Goal: Transaction & Acquisition: Purchase product/service

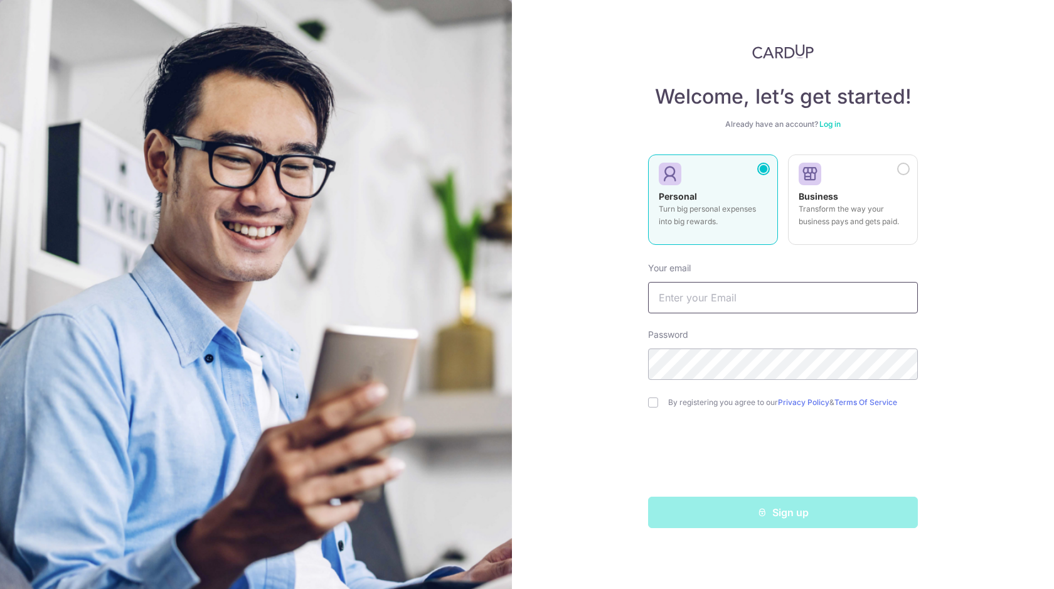
click at [732, 296] on input "text" at bounding box center [783, 297] width 270 height 31
type input "[EMAIL_ADDRESS][DOMAIN_NAME]"
click at [604, 360] on div "Welcome, let’s get started! Already have an account? Log in Personal Turn big p…" at bounding box center [783, 294] width 542 height 589
click at [515, 349] on div "Welcome, let’s get started! Already have an account? Log in Personal Turn big p…" at bounding box center [783, 294] width 542 height 589
click at [592, 352] on div "Welcome, let’s get started! Already have an account? Log in Personal Turn big p…" at bounding box center [783, 294] width 542 height 589
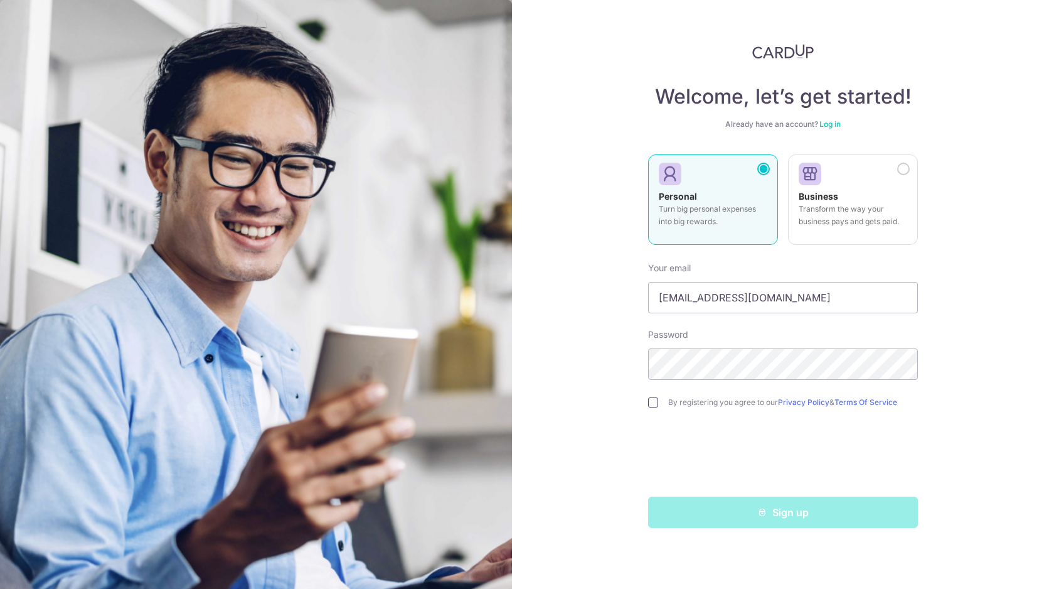
click at [654, 397] on input "checkbox" at bounding box center [653, 402] width 10 height 10
checkbox input "true"
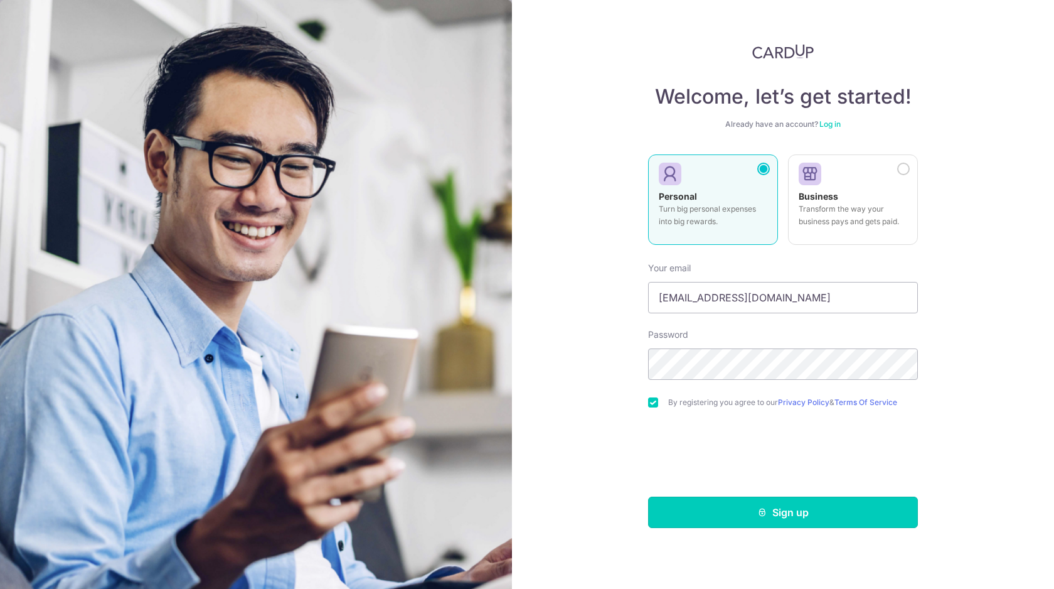
click at [708, 513] on button "Sign up" at bounding box center [783, 511] width 270 height 31
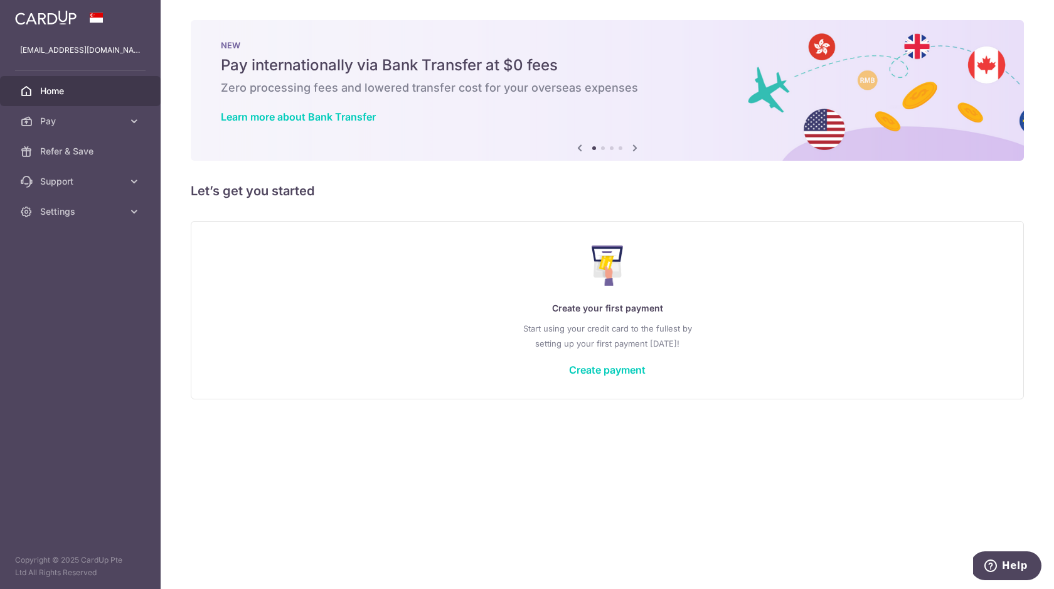
click at [592, 380] on div "Create your first payment Start using your credit card to the fullest by settin…" at bounding box center [607, 309] width 802 height 149
click at [592, 370] on link "Create payment" at bounding box center [607, 369] width 77 height 13
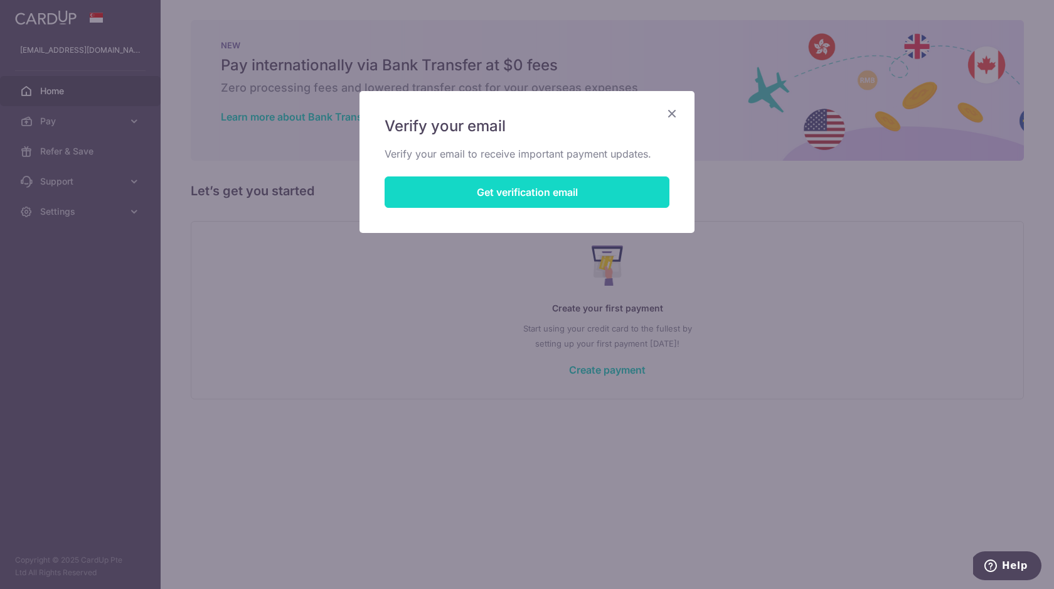
click at [595, 201] on button "Get verification email" at bounding box center [527, 191] width 285 height 31
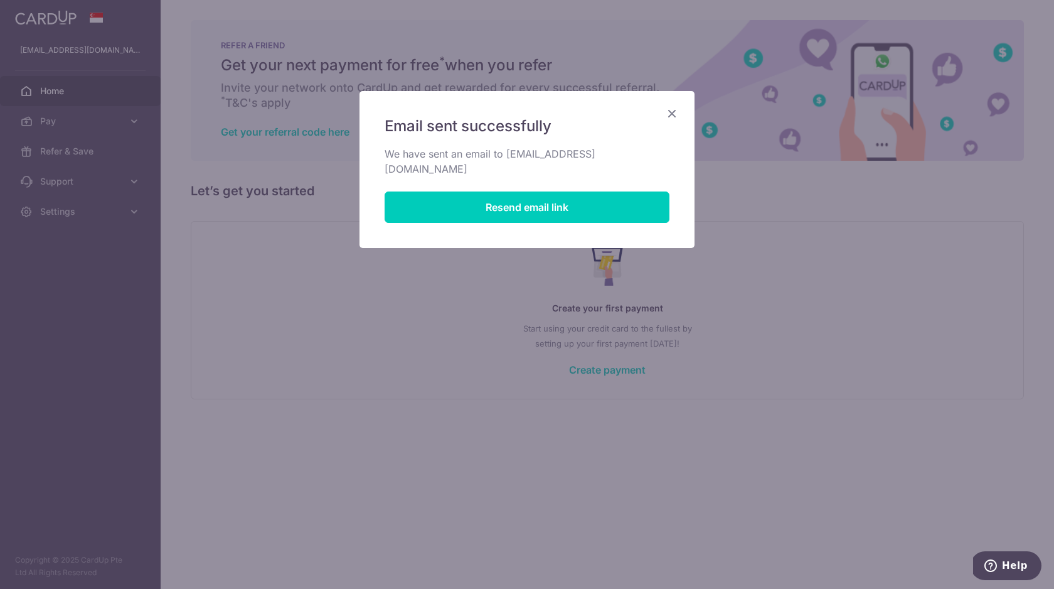
click at [673, 110] on icon "Close" at bounding box center [672, 113] width 15 height 16
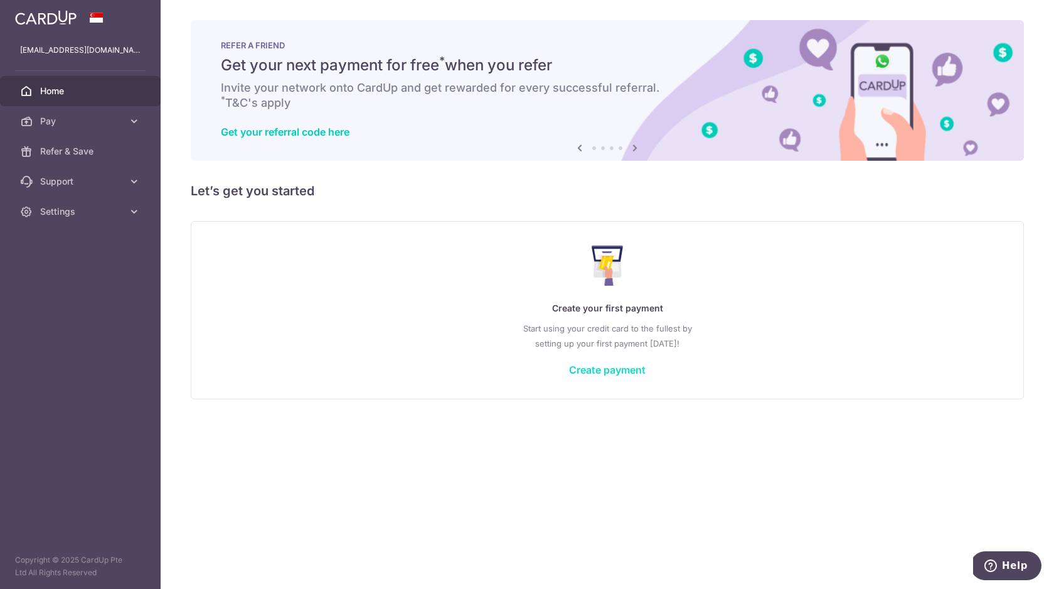
click at [602, 367] on link "Create payment" at bounding box center [607, 369] width 77 height 13
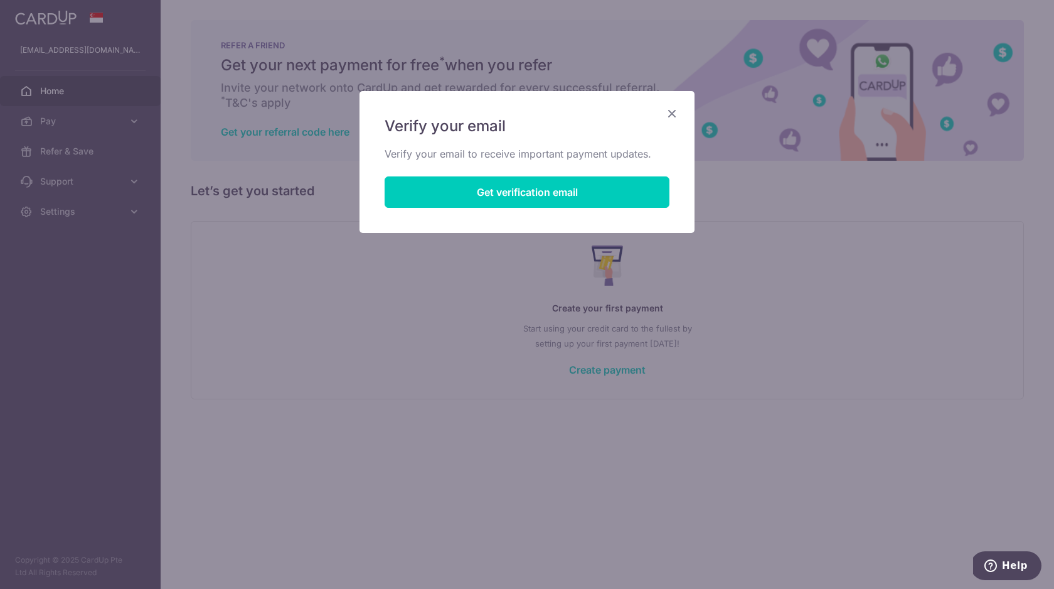
click at [684, 108] on div "Verify your email Verify your email to receive important payment updates. Get v…" at bounding box center [527, 162] width 335 height 142
click at [672, 109] on icon "Close" at bounding box center [672, 113] width 15 height 16
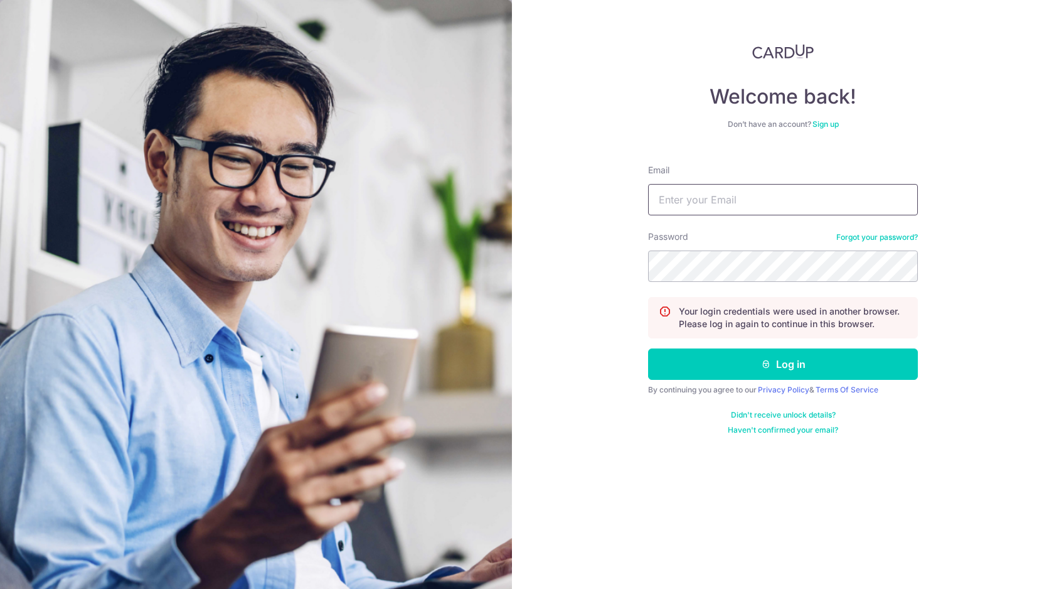
click at [705, 200] on input "Email" at bounding box center [783, 199] width 270 height 31
type input "[EMAIL_ADDRESS][DOMAIN_NAME]"
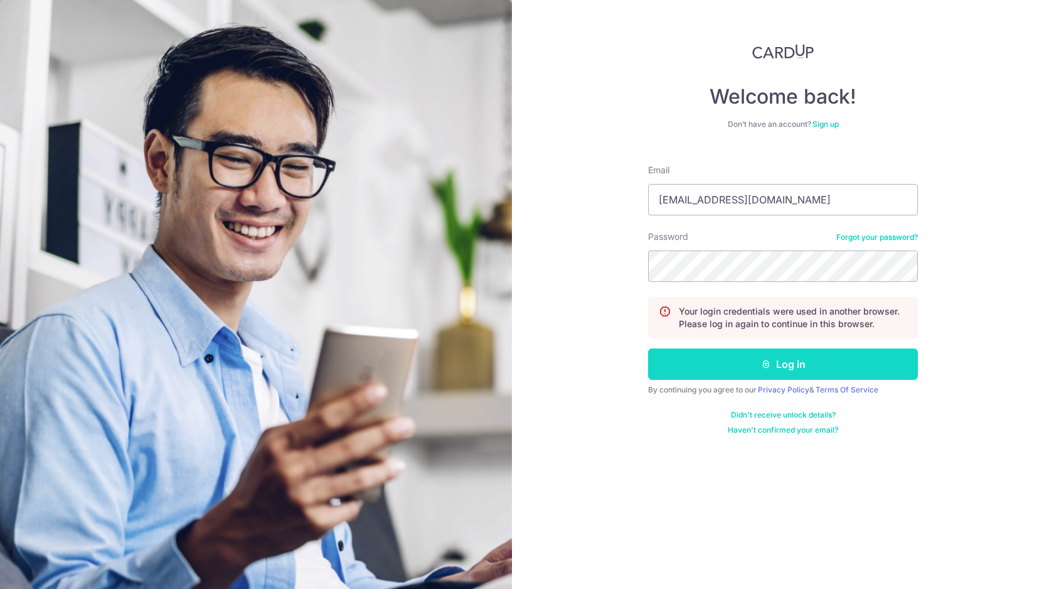
click at [721, 360] on button "Log in" at bounding box center [783, 363] width 270 height 31
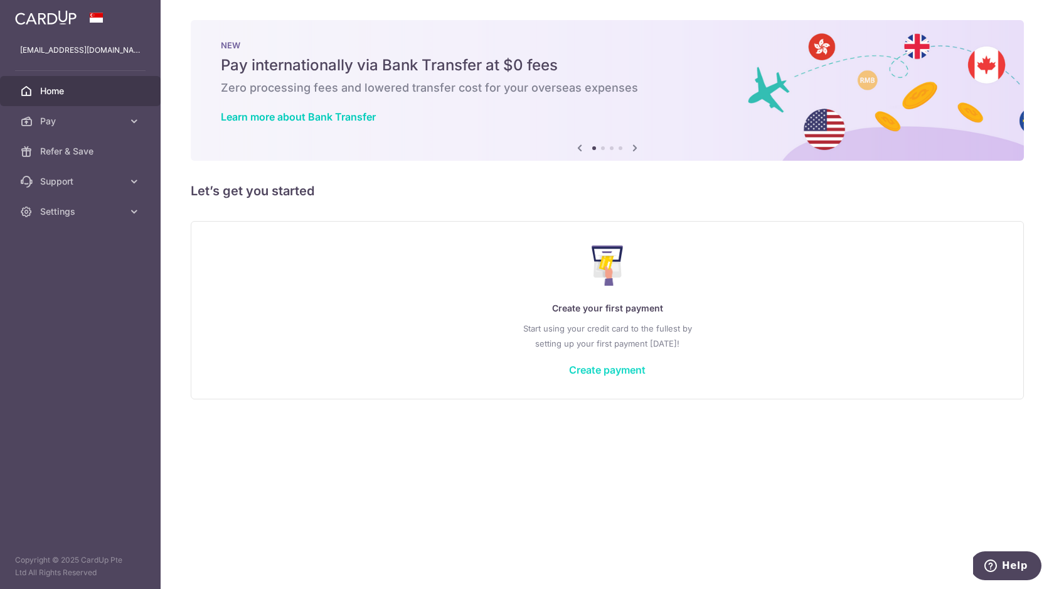
click at [609, 375] on link "Create payment" at bounding box center [607, 369] width 77 height 13
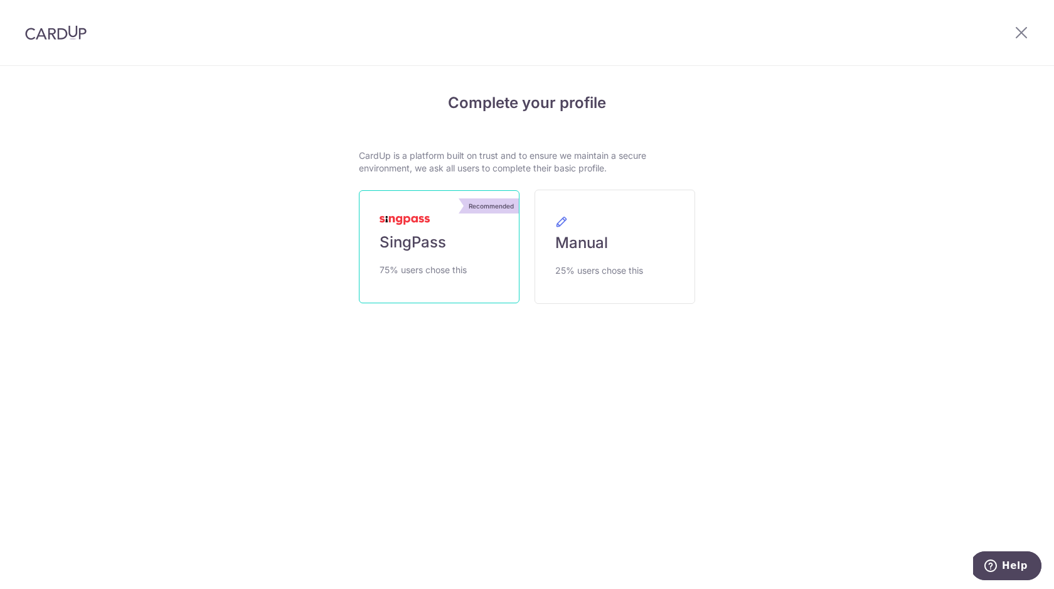
click at [469, 294] on link "Recommended SingPass 75% users chose this" at bounding box center [439, 246] width 161 height 113
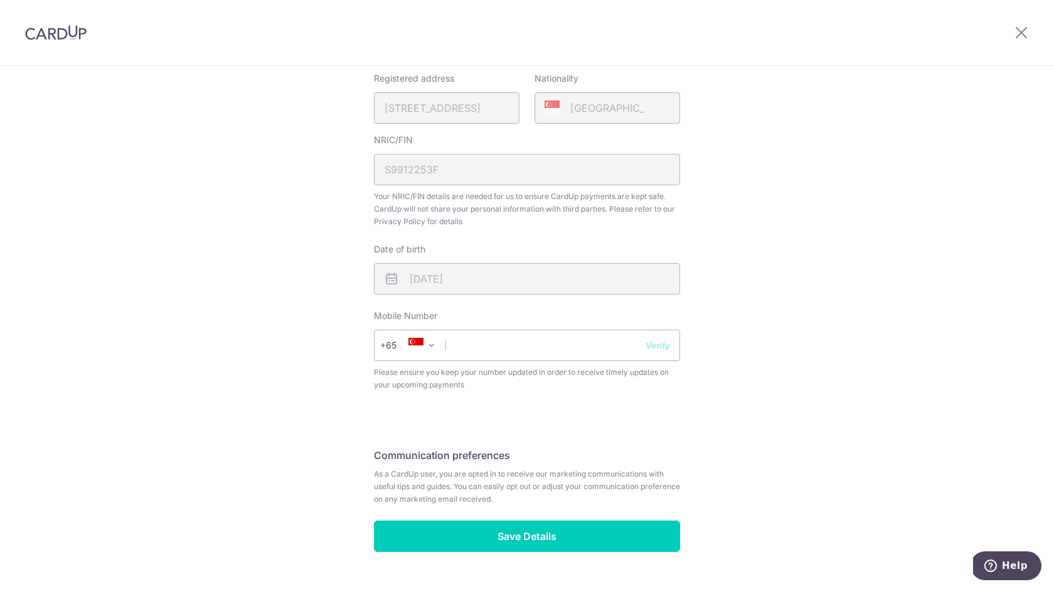
scroll to position [310, 0]
click at [570, 337] on input "text" at bounding box center [527, 343] width 306 height 31
type input "96282900"
click at [656, 346] on button "Verify" at bounding box center [658, 344] width 24 height 13
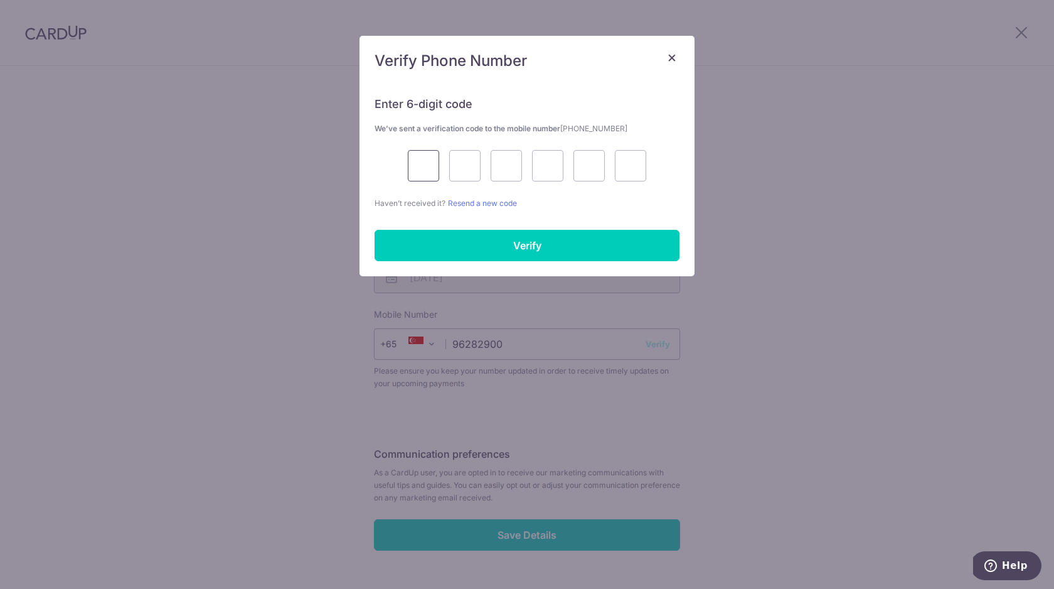
click at [422, 162] on input "text" at bounding box center [423, 165] width 31 height 31
type input "1"
type input "9"
type input "4"
type input "9"
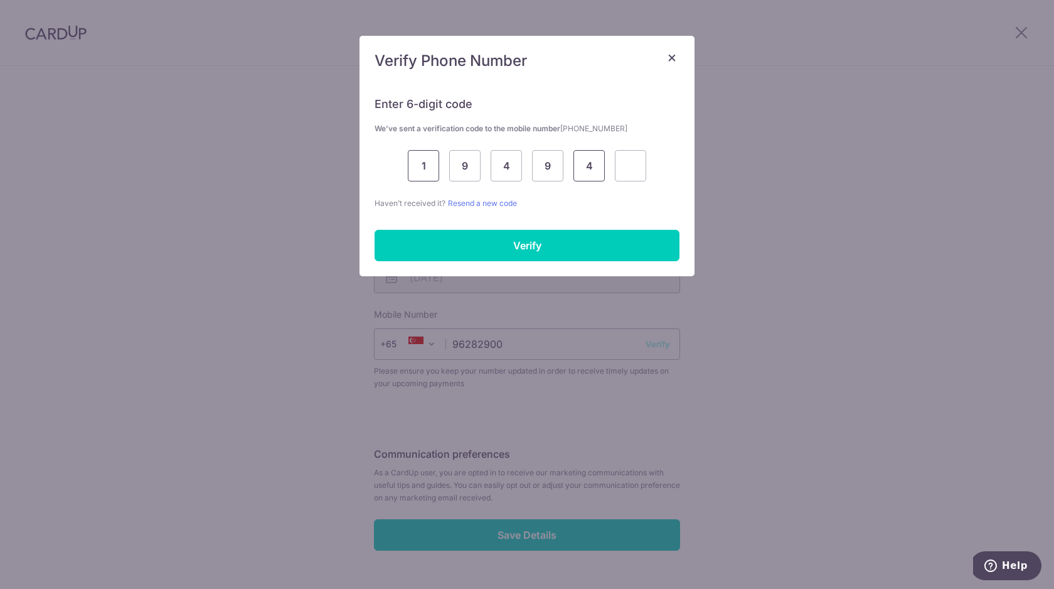
type input "4"
type input "3"
type input "9"
type input "4"
type input "9"
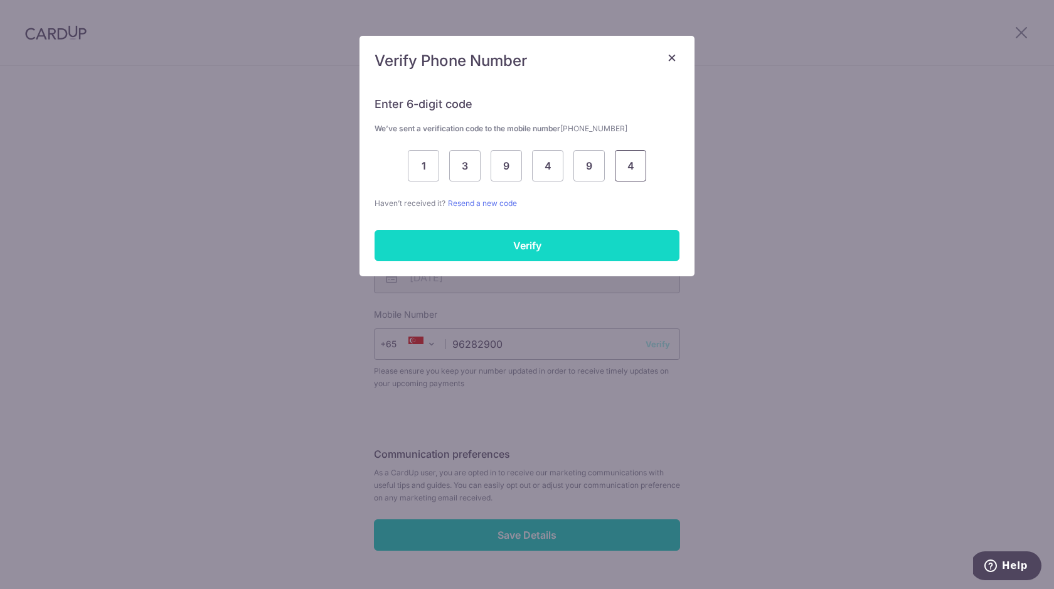
type input "4"
click at [585, 242] on input "Verify" at bounding box center [527, 245] width 305 height 31
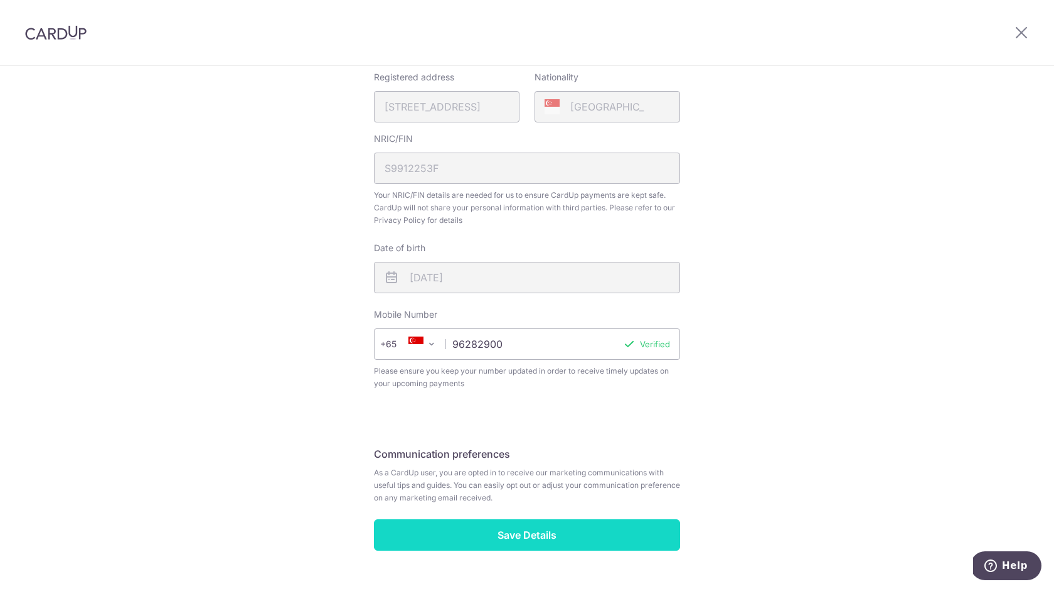
click at [461, 538] on input "Save Details" at bounding box center [527, 534] width 306 height 31
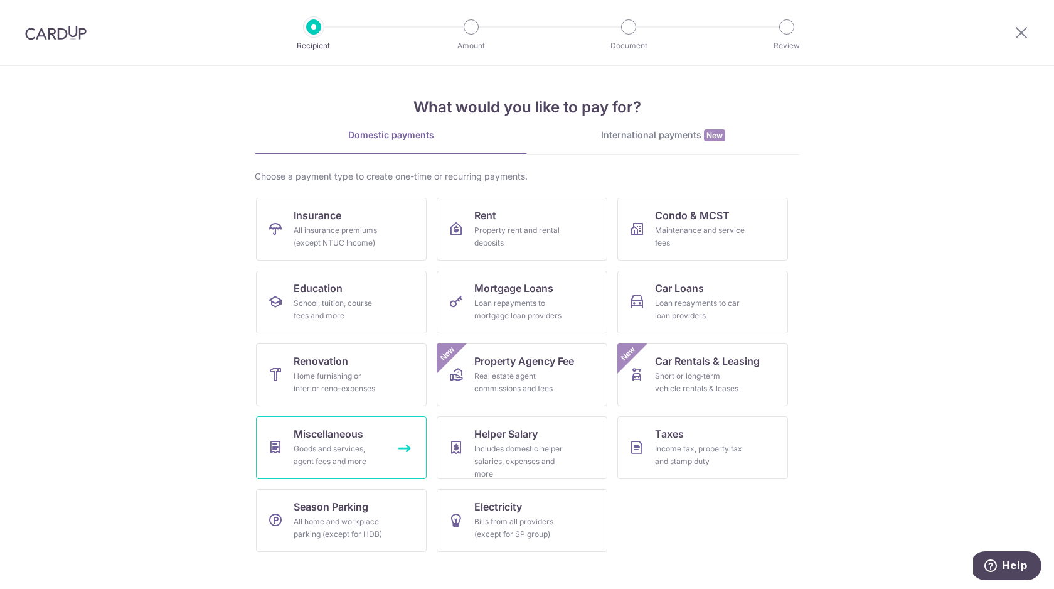
click at [340, 431] on span "Miscellaneous" at bounding box center [329, 433] width 70 height 15
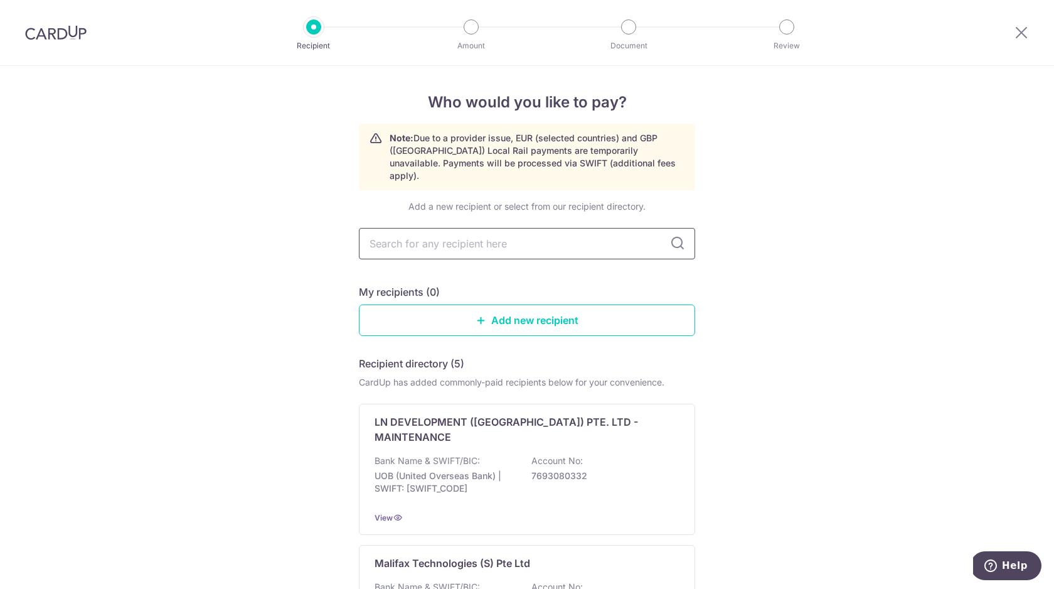
click at [518, 233] on input "text" at bounding box center [527, 243] width 336 height 31
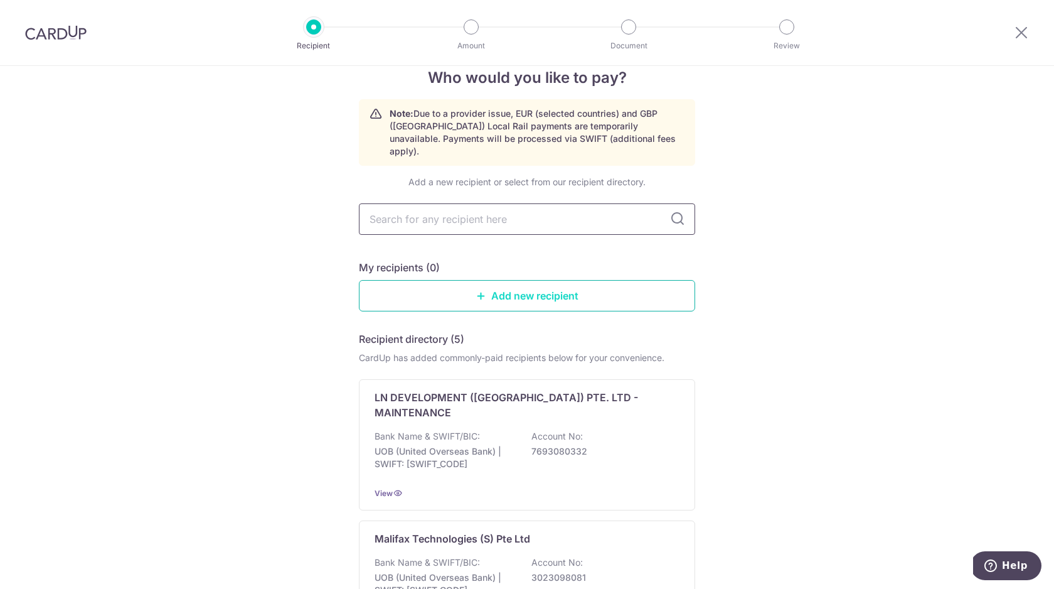
scroll to position [29, 0]
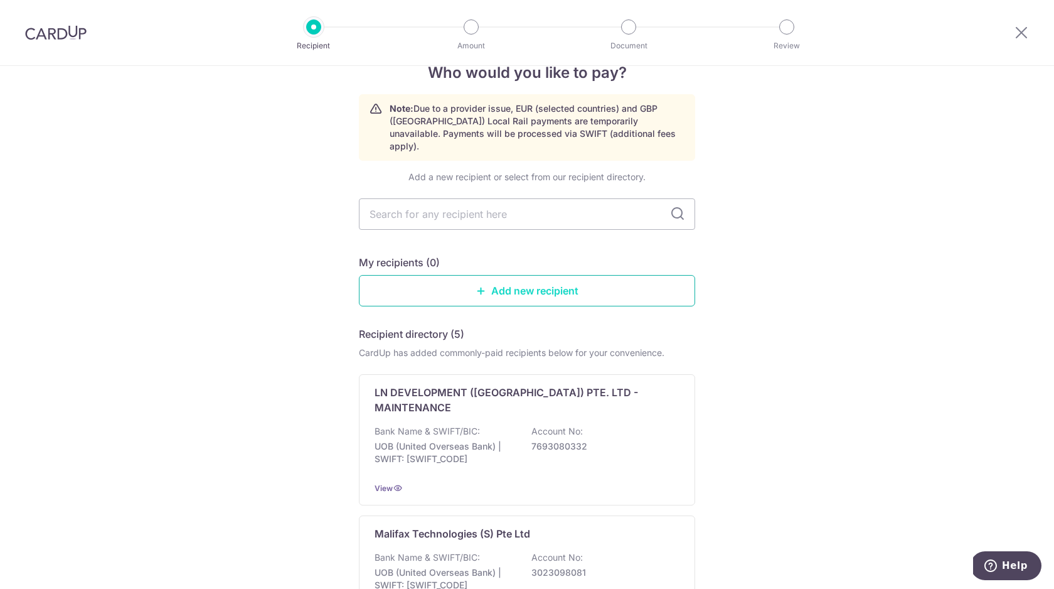
click at [555, 284] on link "Add new recipient" at bounding box center [527, 290] width 336 height 31
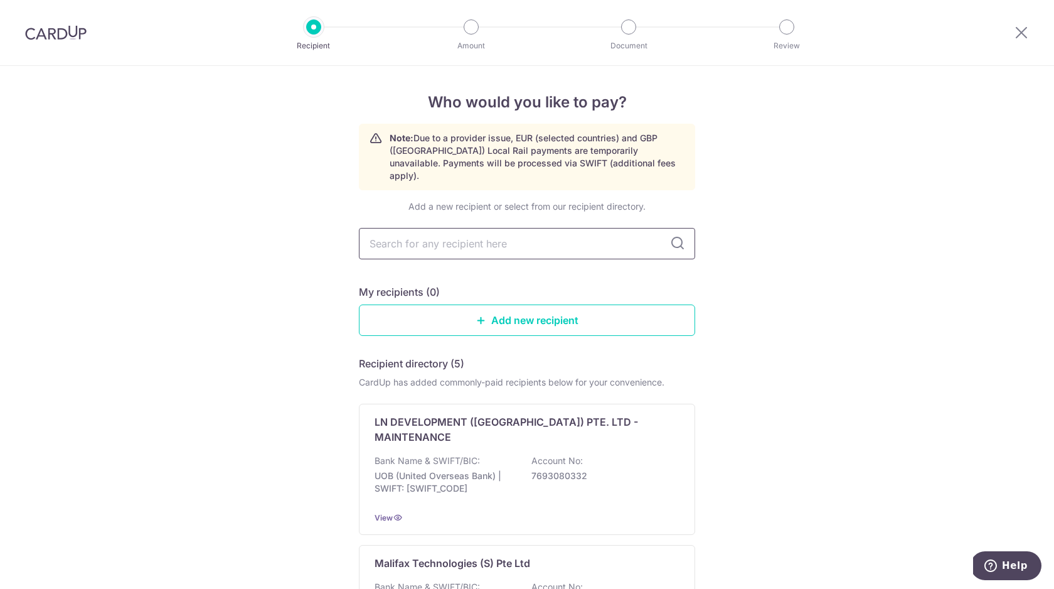
click at [522, 228] on input "text" at bounding box center [527, 243] width 336 height 31
type input "soju and shots"
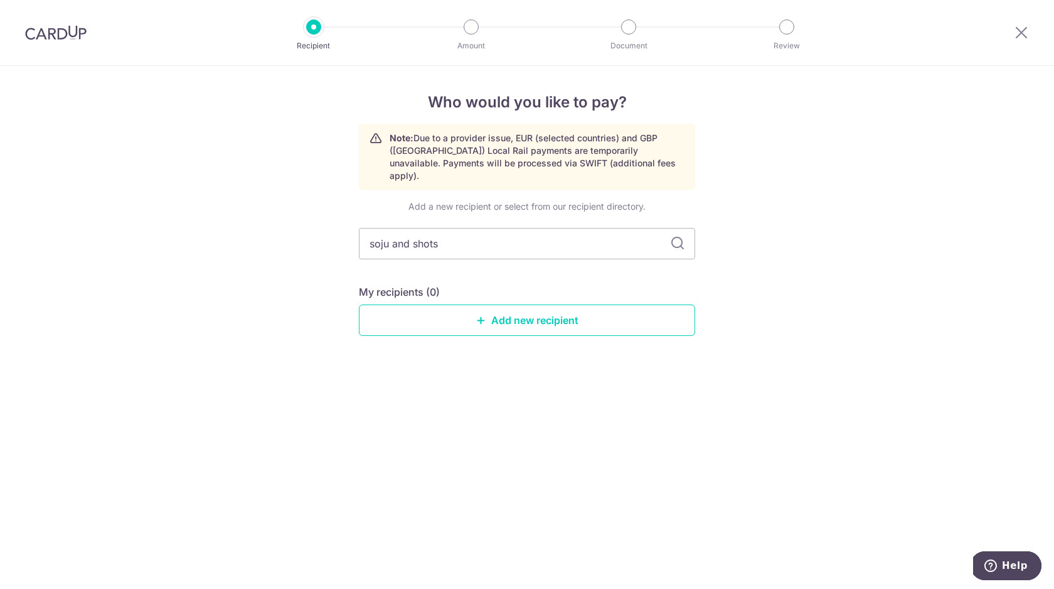
drag, startPoint x: 458, startPoint y: 242, endPoint x: 189, endPoint y: 188, distance: 274.0
click at [189, 188] on div "Who would you like to pay? Note: Due to a provider issue, EUR (selected countri…" at bounding box center [527, 327] width 1054 height 523
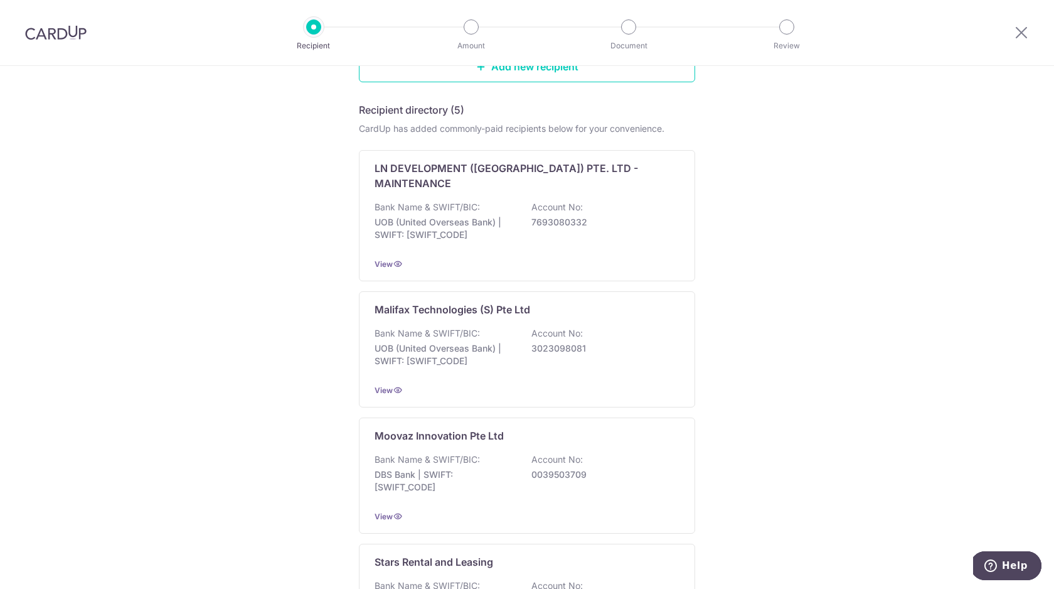
scroll to position [112, 0]
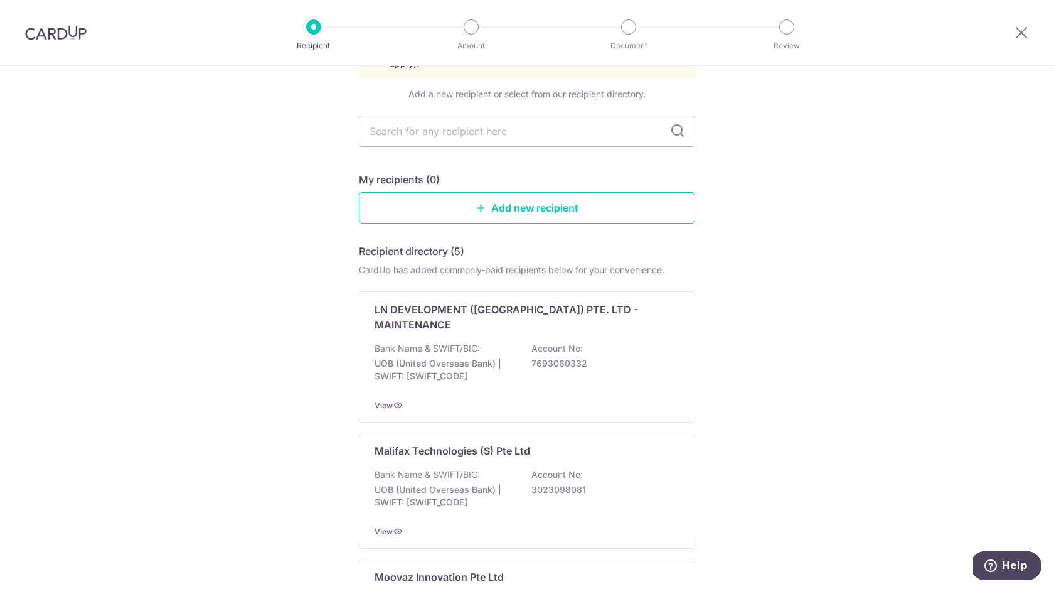
click at [599, 211] on div "Add a new recipient or select from our recipient directory. My recipients (0) A…" at bounding box center [527, 536] width 336 height 896
click at [604, 198] on link "Add new recipient" at bounding box center [527, 207] width 336 height 31
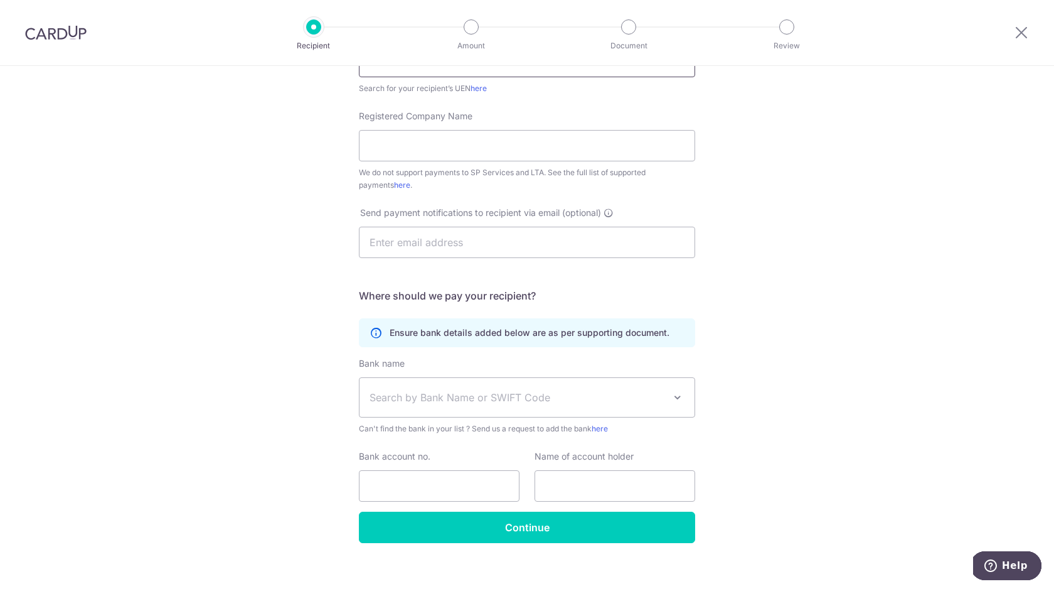
scroll to position [255, 0]
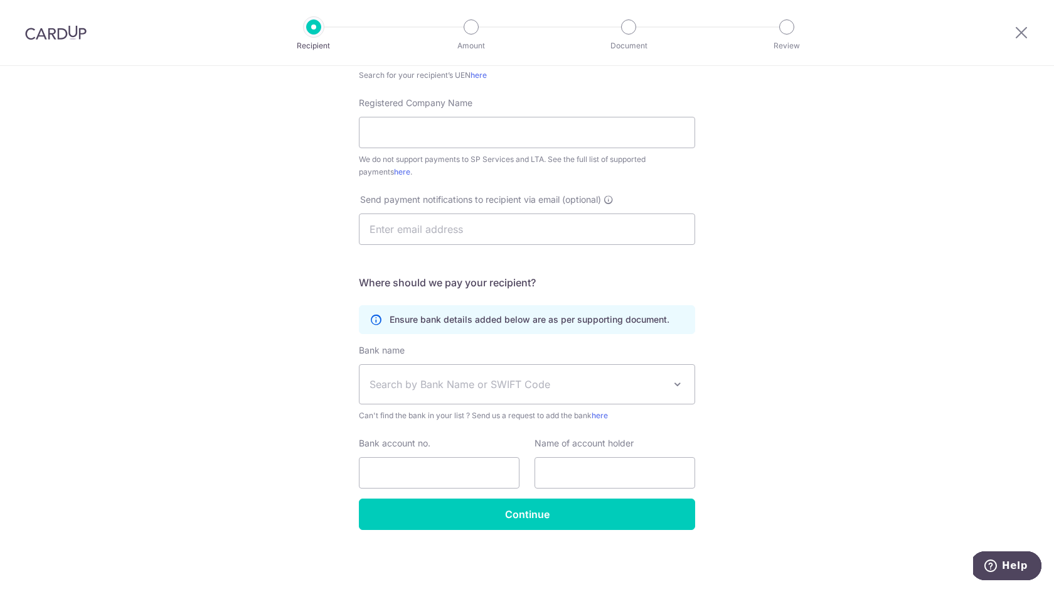
click at [508, 383] on span "Search by Bank Name or SWIFT Code" at bounding box center [517, 384] width 295 height 15
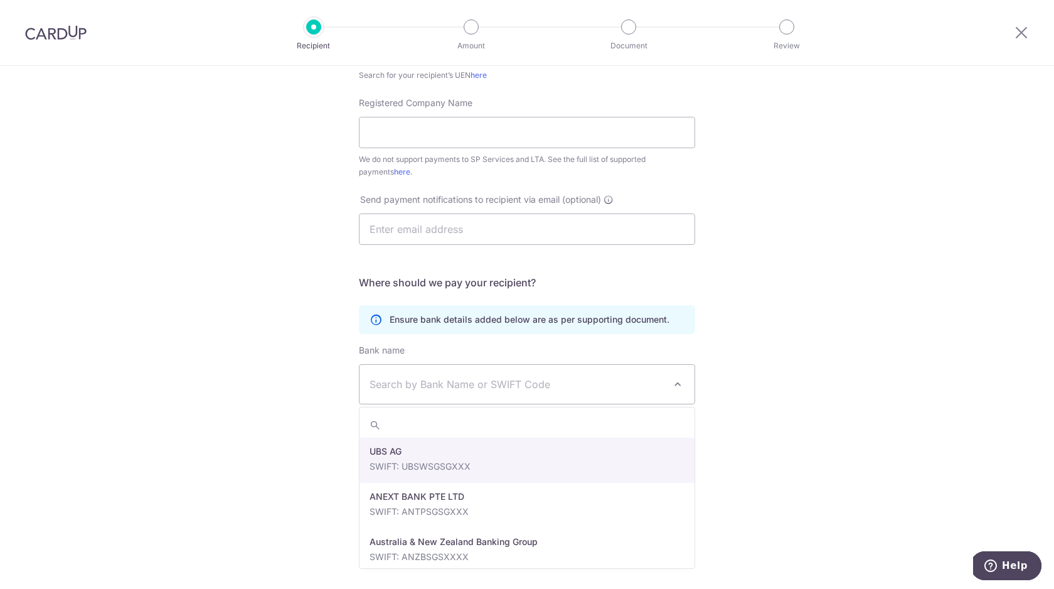
click at [489, 348] on div "Bank name (Select from our list, or add a new bank ) Select Bank UBS AG ANEXT B…" at bounding box center [527, 383] width 336 height 78
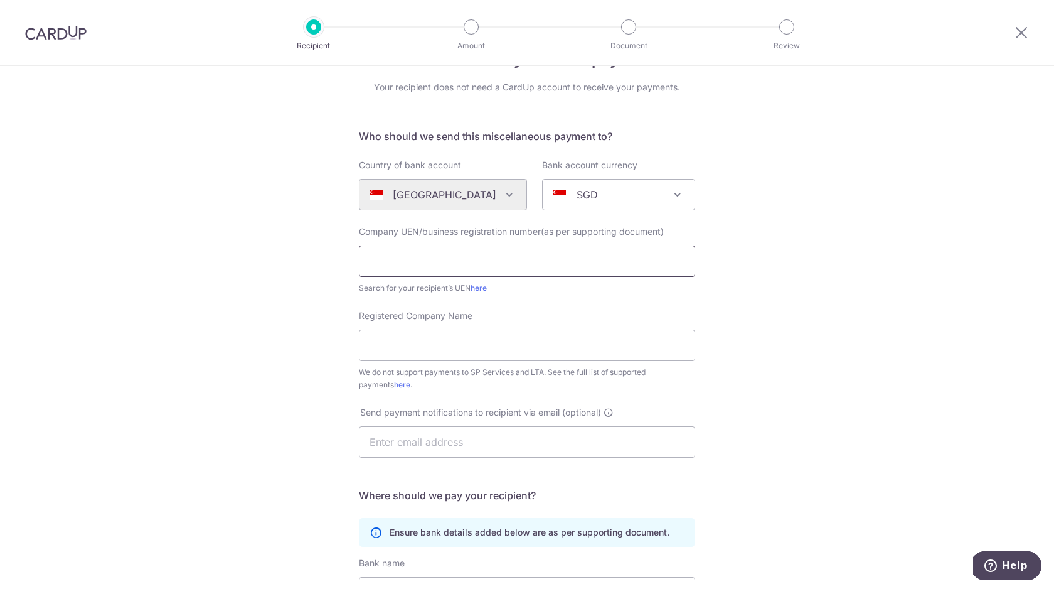
scroll to position [41, 0]
click at [483, 293] on link "here" at bounding box center [479, 289] width 16 height 9
click at [457, 265] on input "text" at bounding box center [527, 262] width 336 height 31
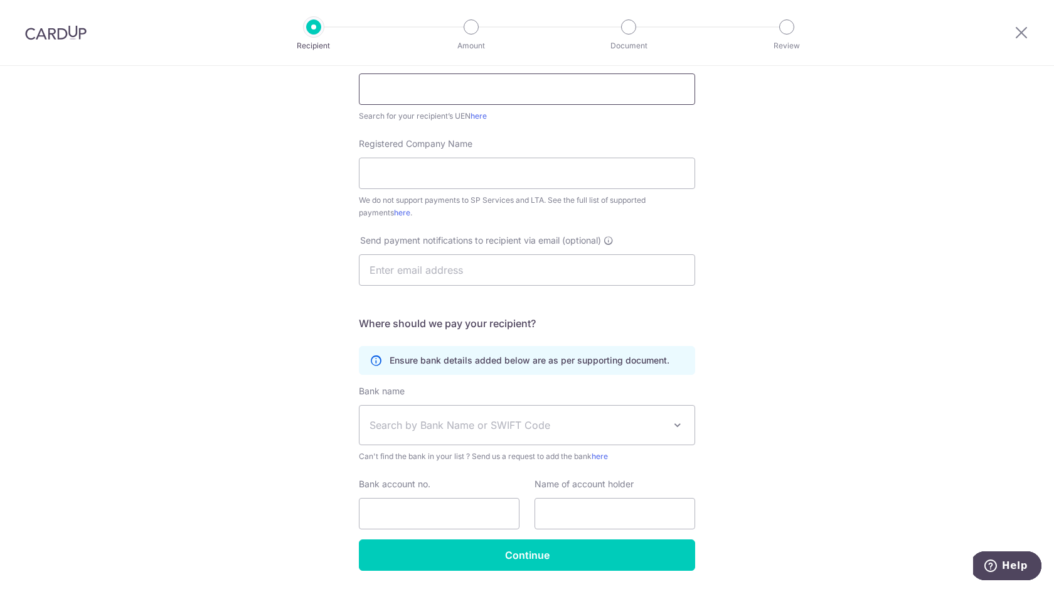
scroll to position [255, 0]
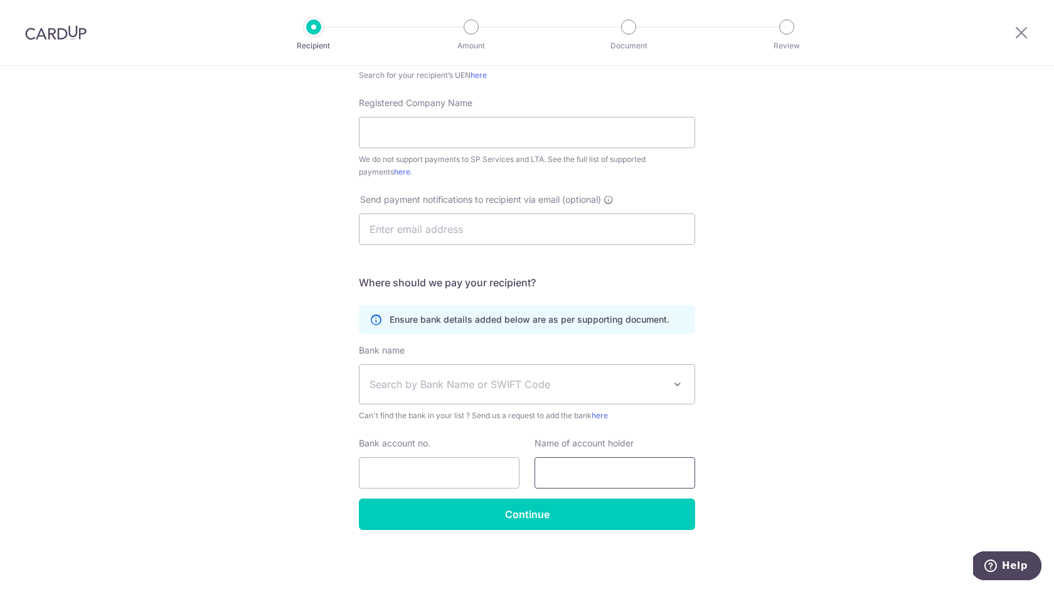
click at [579, 478] on input "text" at bounding box center [615, 472] width 161 height 31
paste input "SOJU & SHOTS LLP"
type input "SOJU & SHOTS LLP"
click at [429, 473] on input "Bank account no." at bounding box center [439, 472] width 161 height 31
paste input "7723547958"
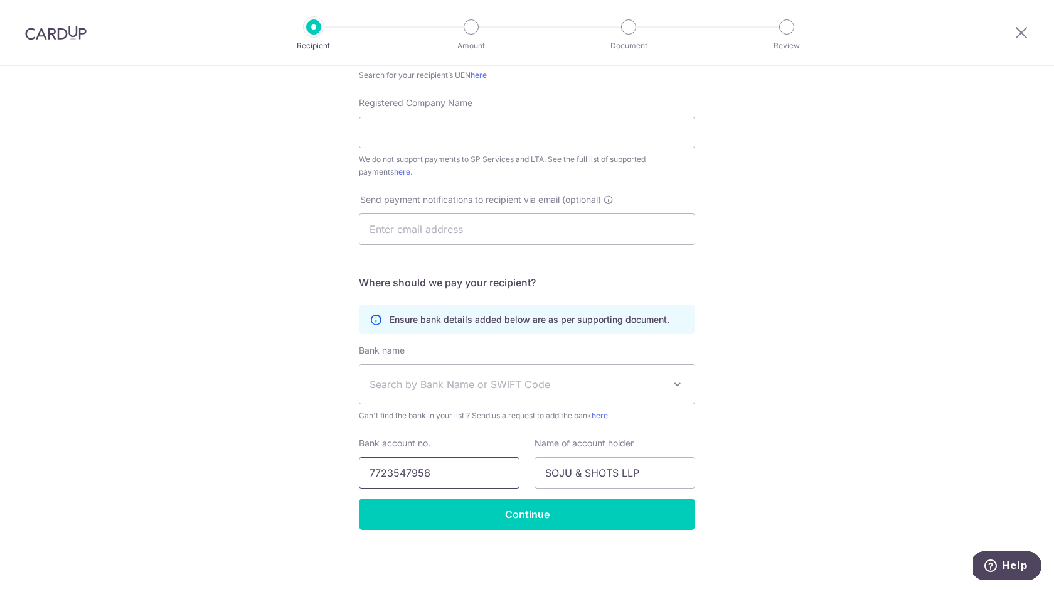
type input "7723547958"
click at [566, 381] on span "Search by Bank Name or SWIFT Code" at bounding box center [517, 384] width 295 height 15
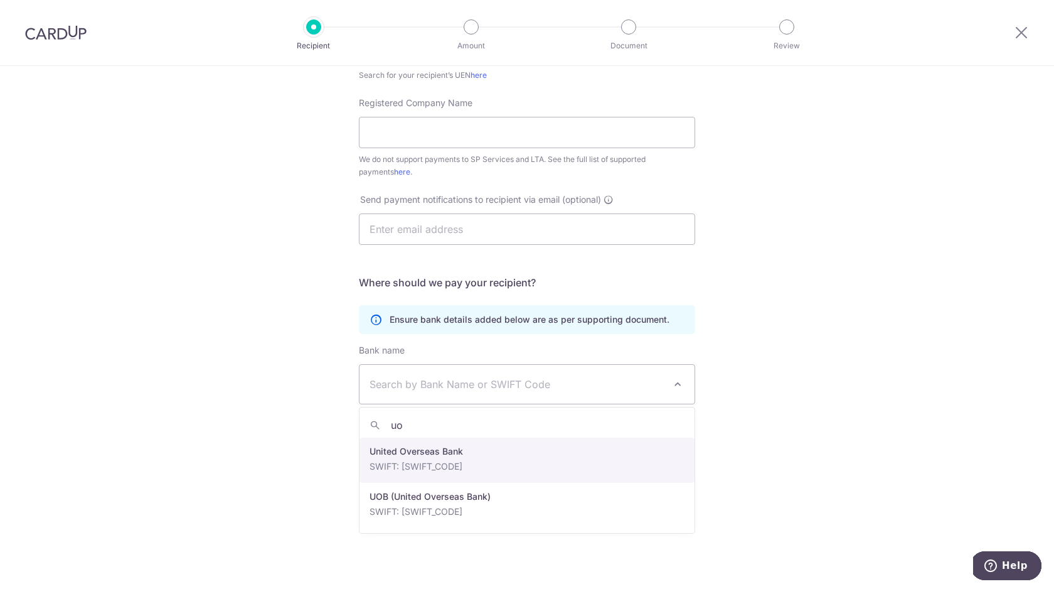
type input "uo"
select select "23668"
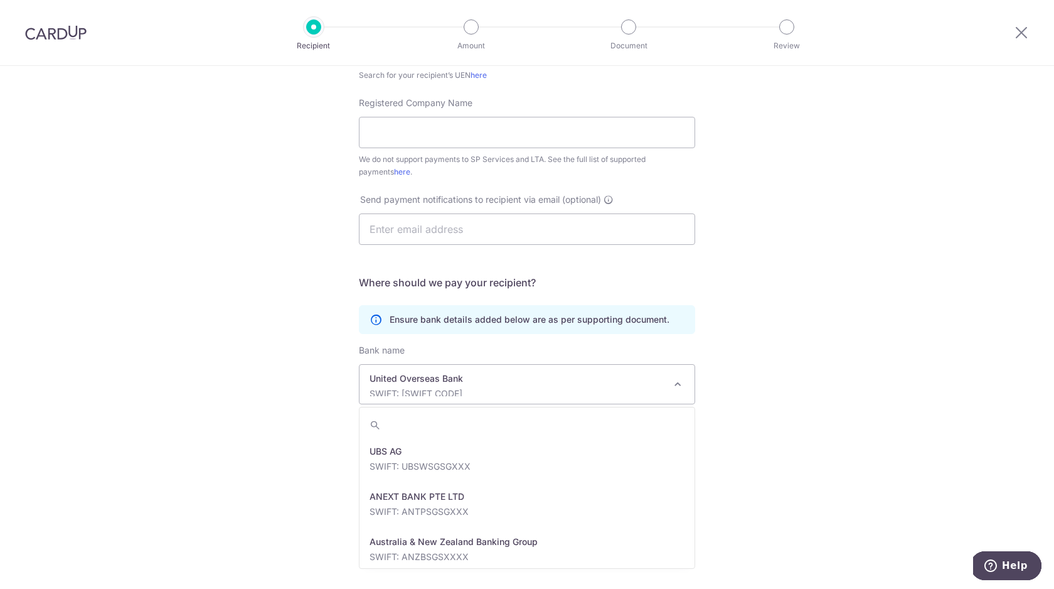
click at [577, 388] on p "SWIFT: UOVBSGSGXXX" at bounding box center [517, 393] width 295 height 13
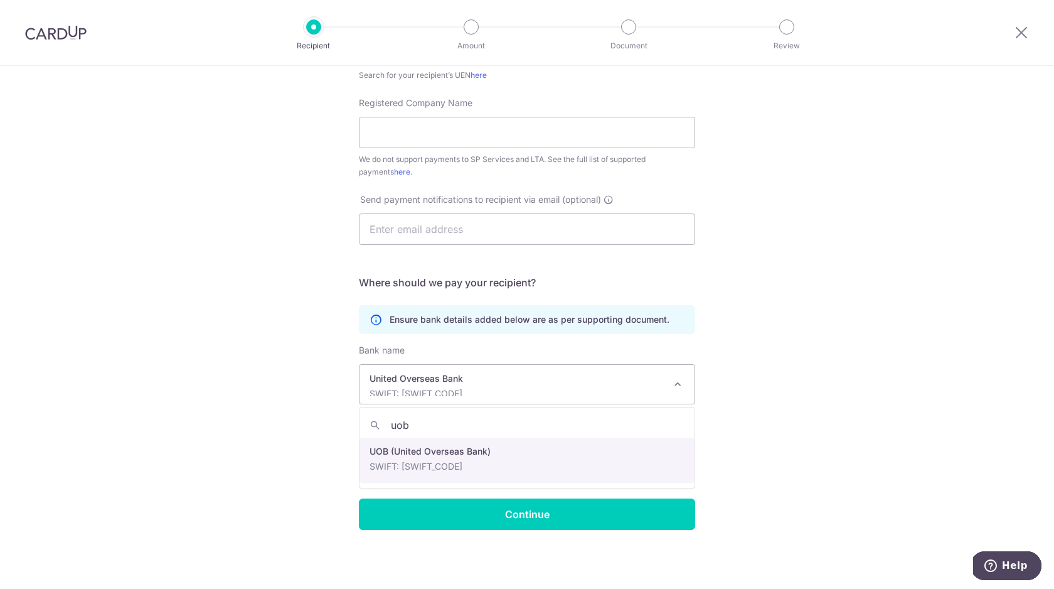
type input "uob"
select select "18"
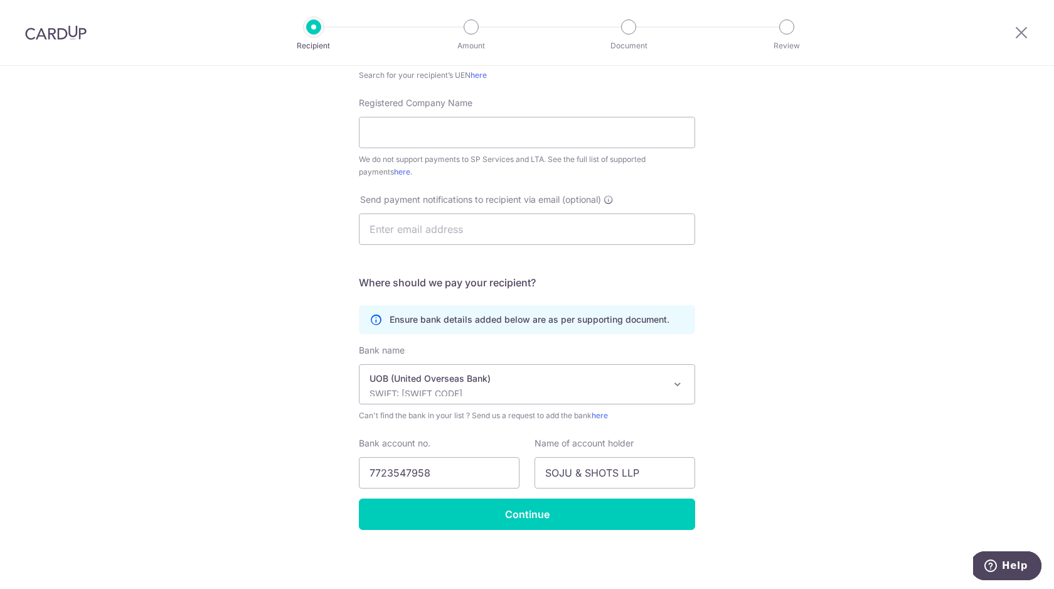
click at [567, 380] on p "UOB (United Overseas Bank)" at bounding box center [517, 378] width 295 height 13
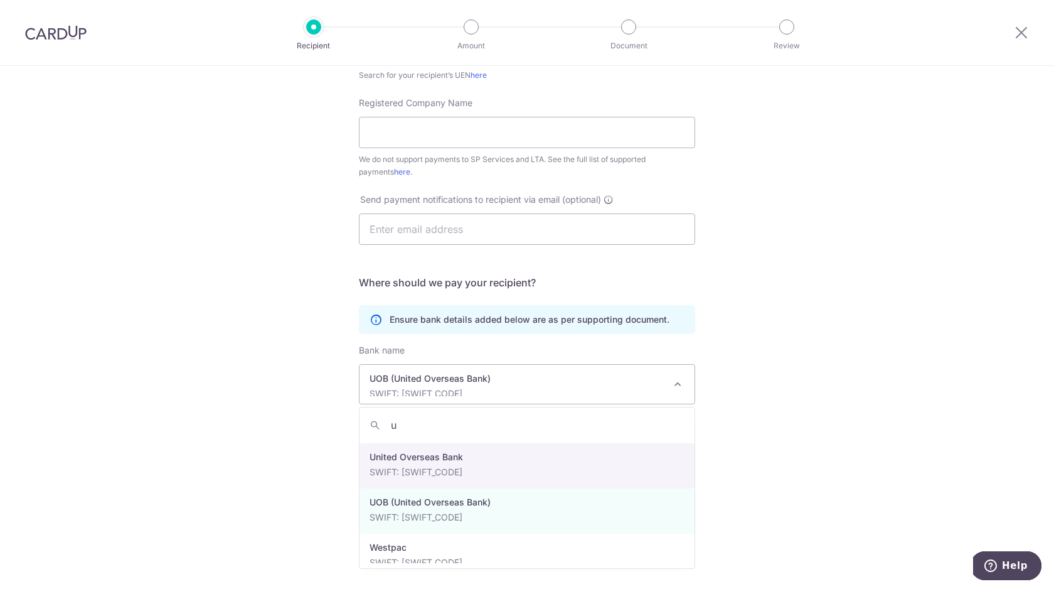
scroll to position [710, 0]
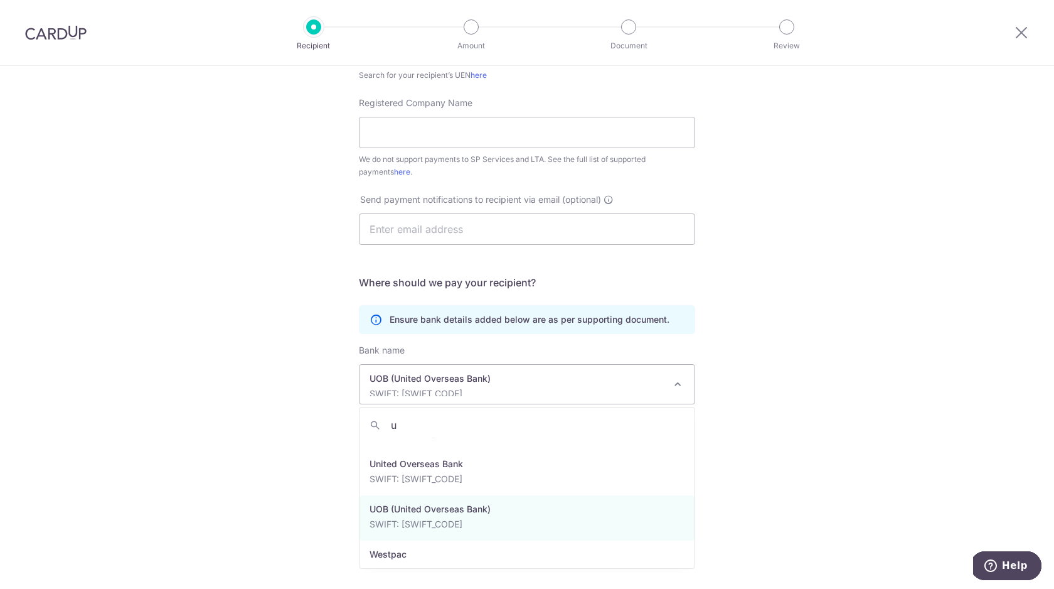
type input "u"
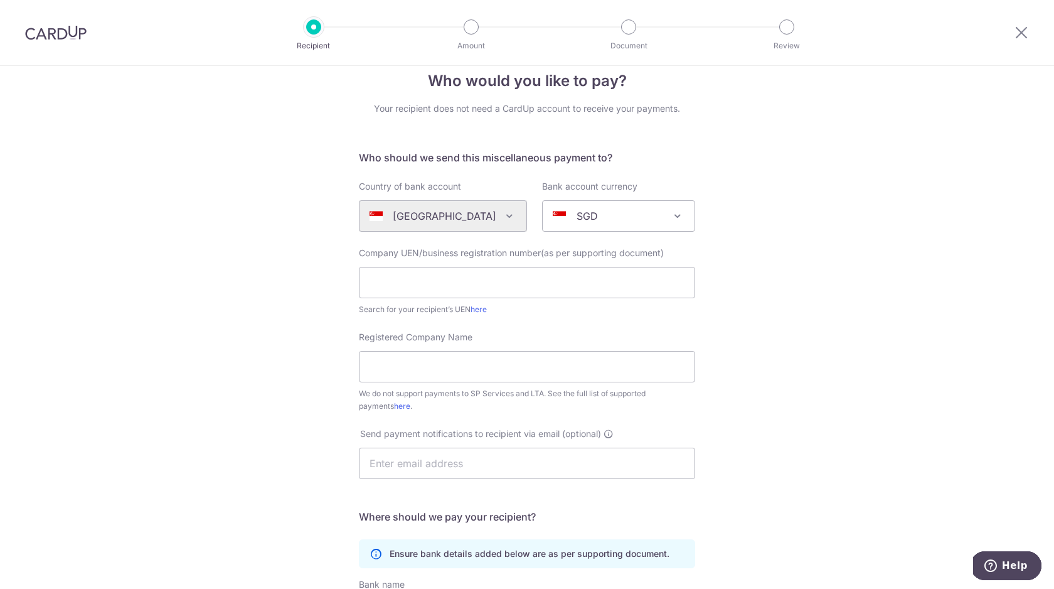
scroll to position [0, 0]
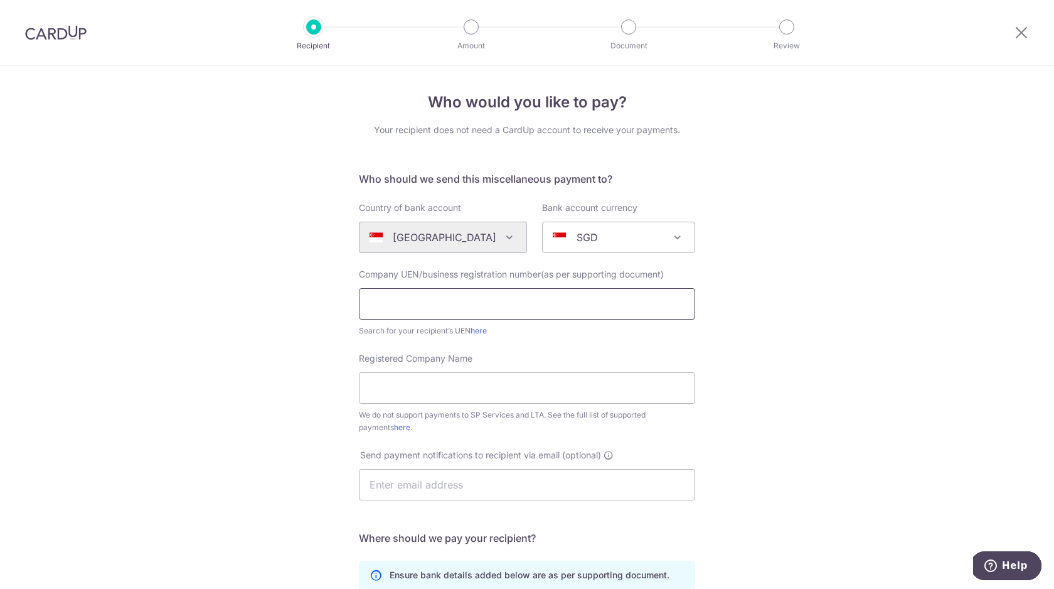
click at [419, 303] on input "text" at bounding box center [527, 303] width 336 height 31
paste input "T23LL1308D"
type input "T23LL1308D"
click at [421, 388] on input "Registered Company Name" at bounding box center [527, 387] width 336 height 31
click at [402, 389] on input "Registered Company Name" at bounding box center [527, 387] width 336 height 31
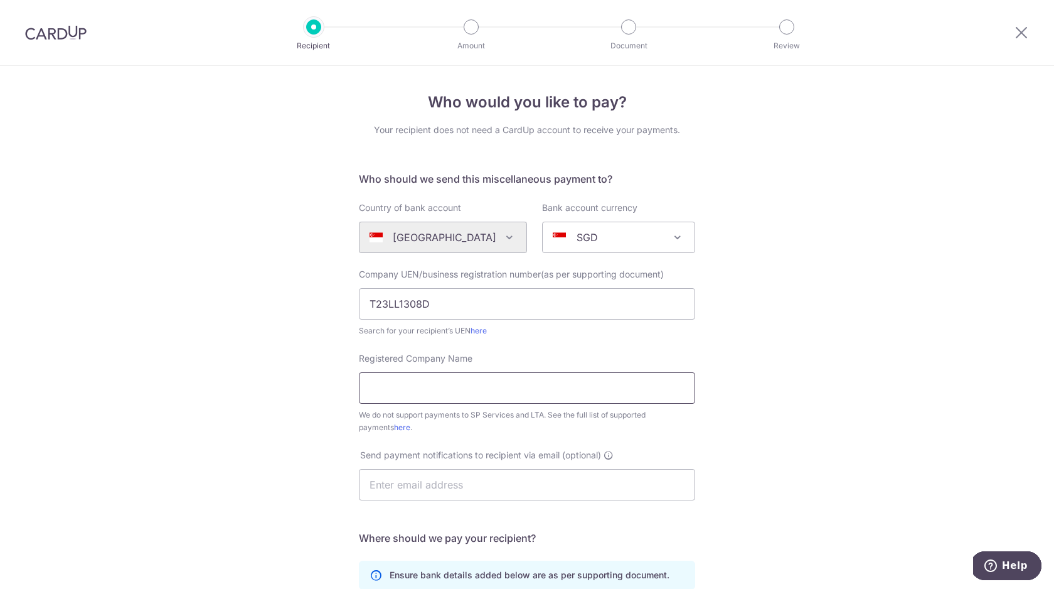
paste input "SOJU & SHOTS LLP"
type input "SOJU & SHOTS LLP"
click at [318, 375] on div "Who would you like to pay? Your recipient does not need a CardUp account to rec…" at bounding box center [527, 455] width 1054 height 778
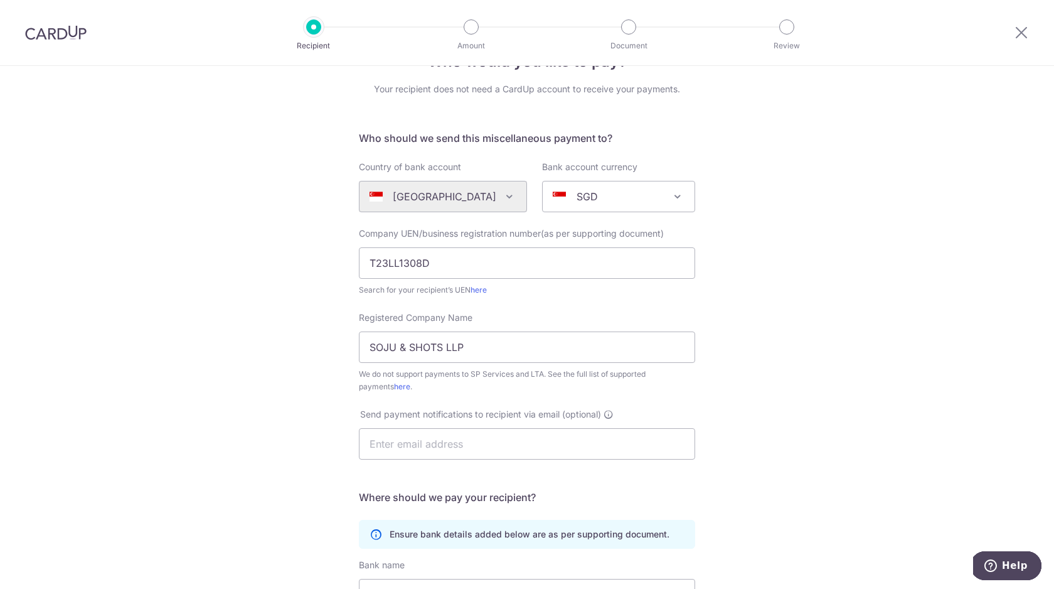
scroll to position [43, 0]
click at [420, 438] on input "text" at bounding box center [527, 441] width 336 height 31
paste input "cheers@sojuandshots.com"
type input "cheers@sojuandshots.com"
click at [269, 375] on div "Who would you like to pay? Your recipient does not need a CardUp account to rec…" at bounding box center [527, 412] width 1054 height 778
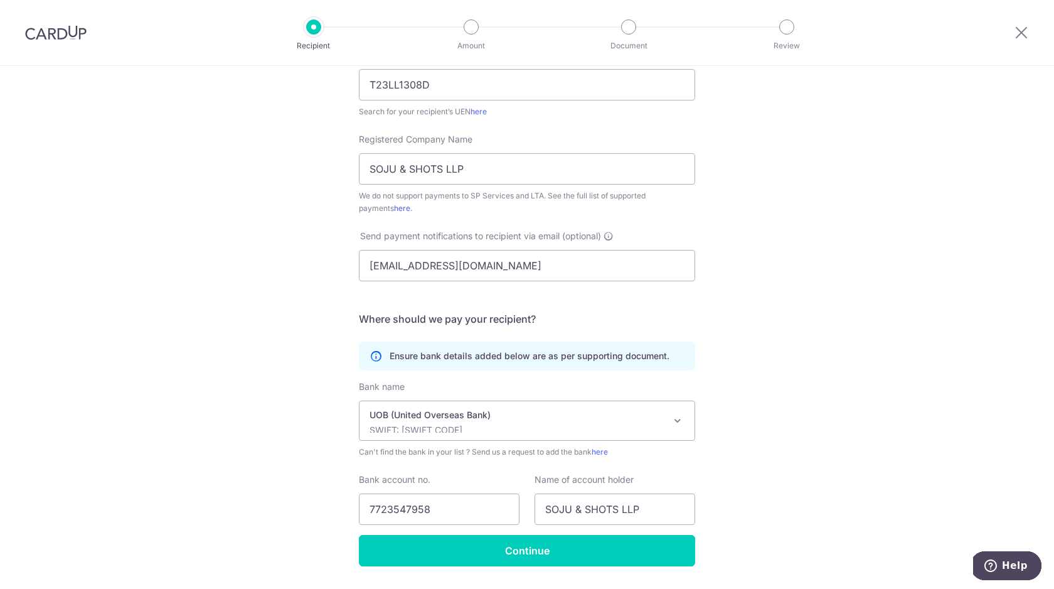
scroll to position [255, 0]
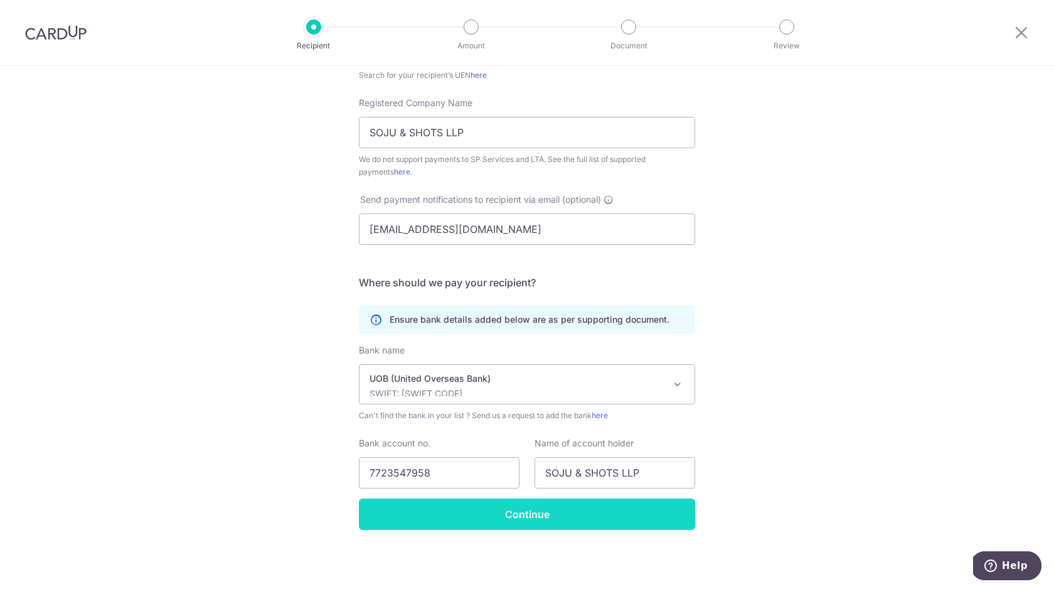
click at [441, 513] on input "Continue" at bounding box center [527, 513] width 336 height 31
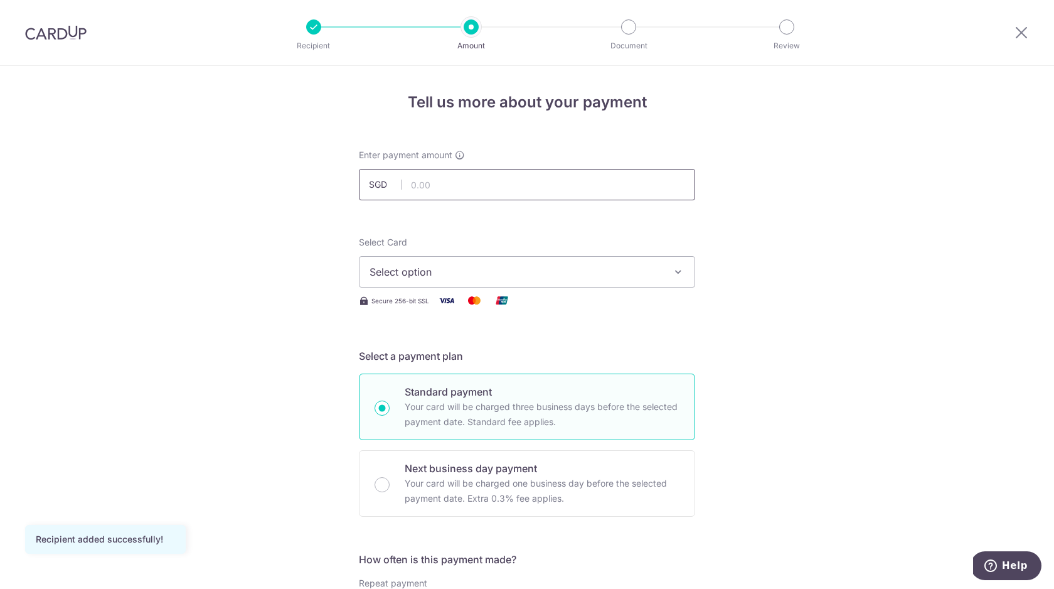
click at [500, 188] on input "text" at bounding box center [527, 184] width 336 height 31
type input "3,330.00"
click at [496, 272] on span "Select option" at bounding box center [516, 271] width 292 height 15
click at [495, 302] on span "Add credit card" at bounding box center [538, 307] width 292 height 13
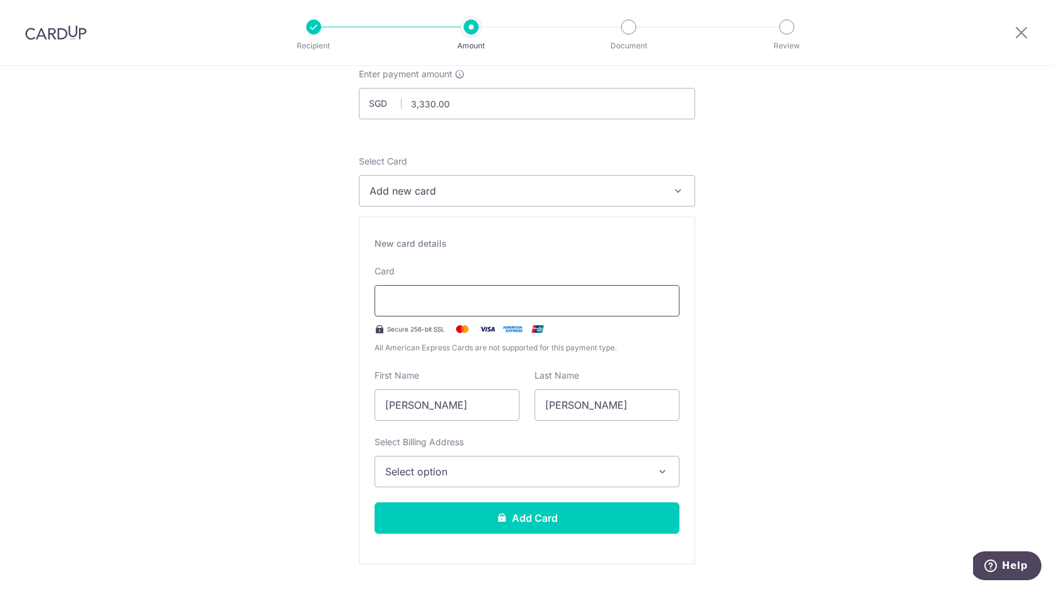
scroll to position [88, 0]
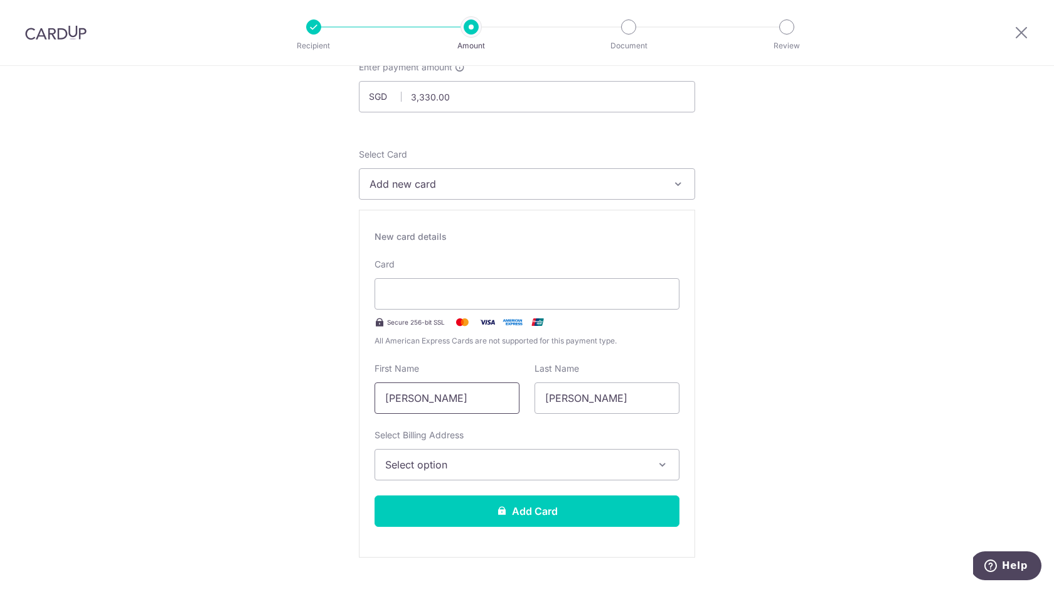
drag, startPoint x: 442, startPoint y: 401, endPoint x: 360, endPoint y: 398, distance: 82.9
click at [360, 398] on div "New card details Card Secure 256-bit SSL All American Express Cards are not sup…" at bounding box center [527, 384] width 336 height 348
type input "Choon"
click at [557, 398] on input "Kelly" at bounding box center [607, 397] width 145 height 31
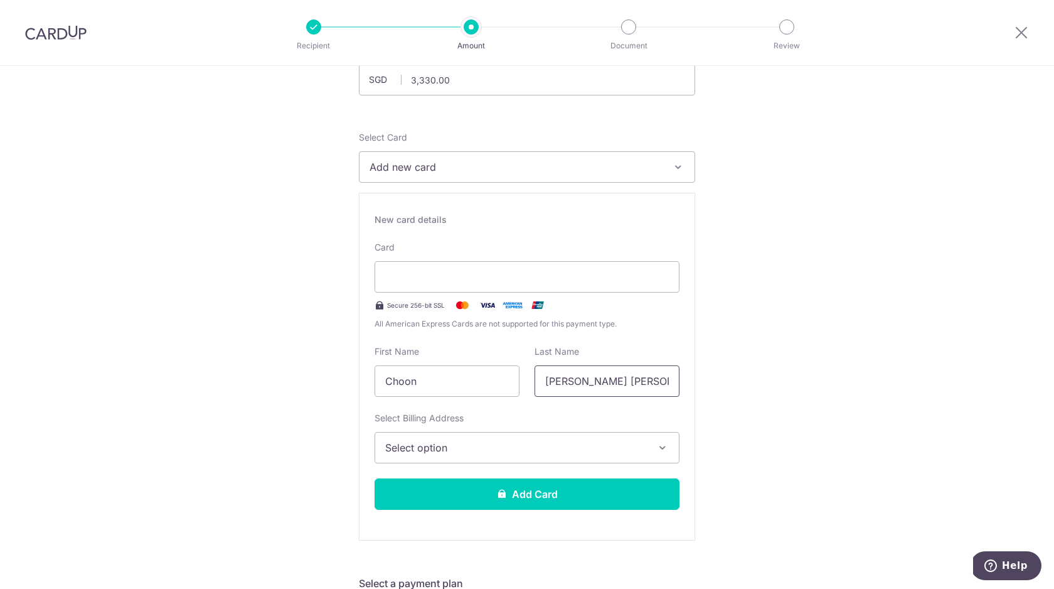
scroll to position [119, 0]
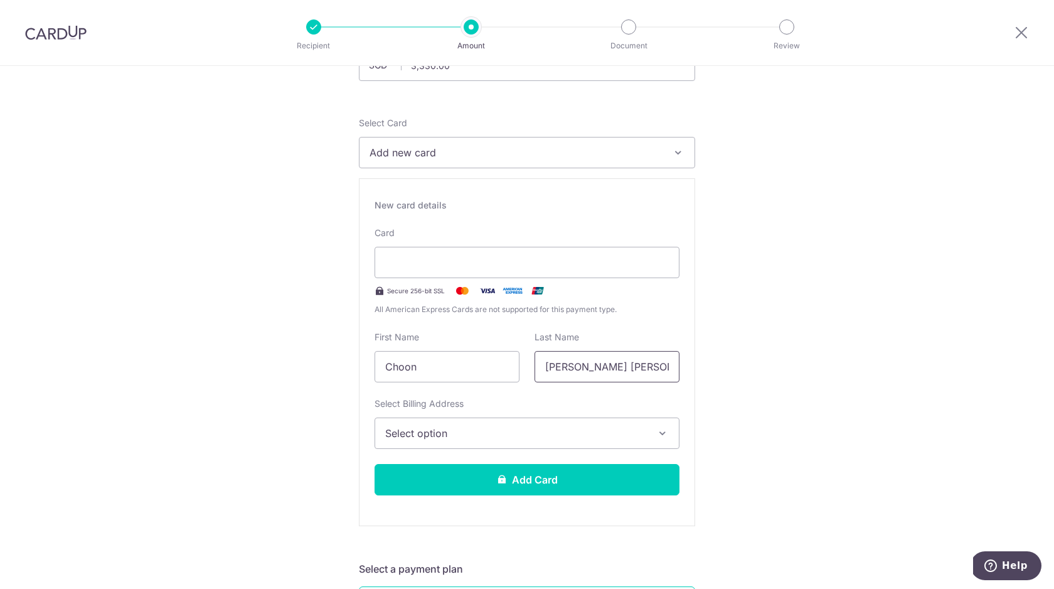
type input "Cher Yen Nicholas"
click at [585, 424] on button "Select option" at bounding box center [527, 432] width 305 height 31
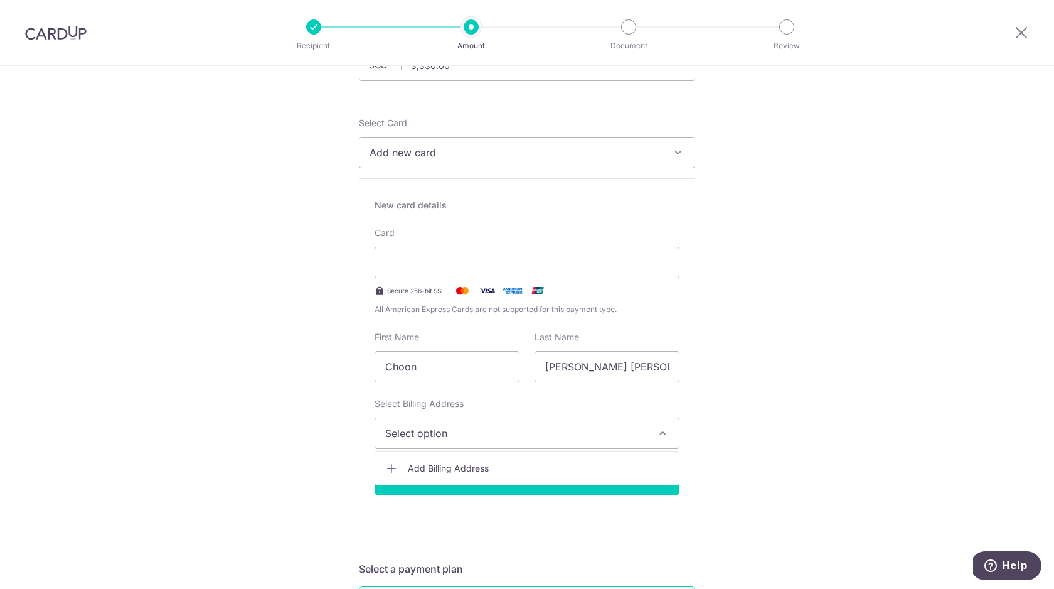
click at [563, 463] on span "Add Billing Address" at bounding box center [538, 468] width 261 height 13
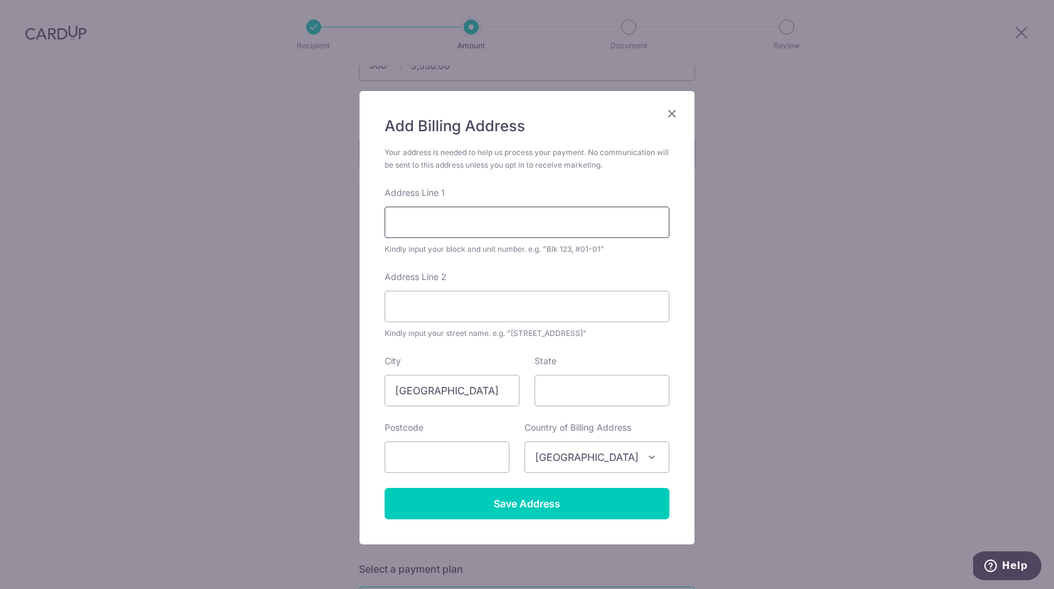
click at [523, 222] on input "Address Line 1" at bounding box center [527, 221] width 285 height 31
type input "Block 223 Pending Road"
type input "#07-97"
type input "Singapore"
type input "670223"
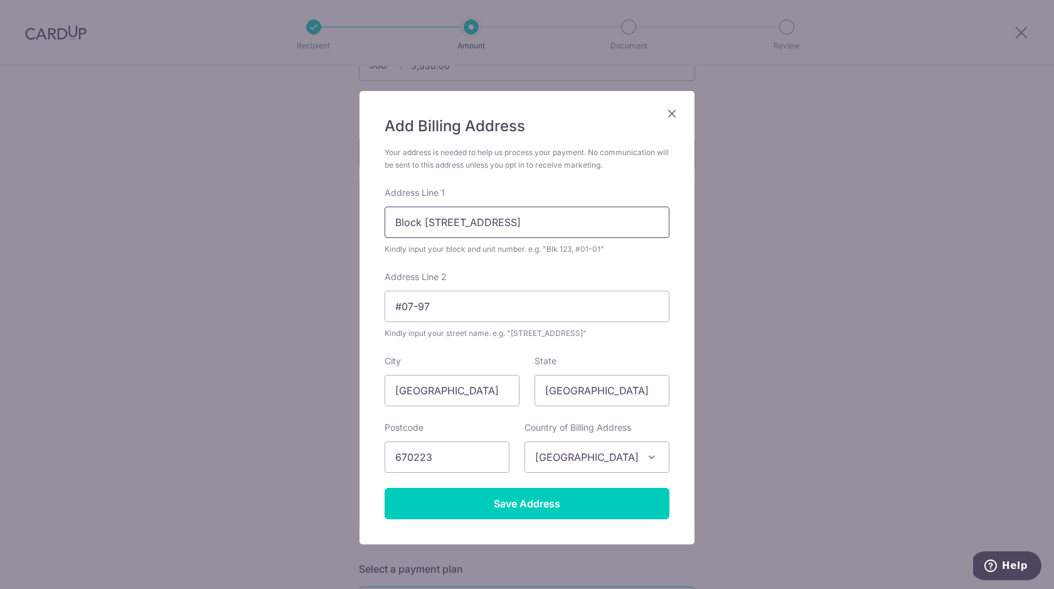
scroll to position [13, 0]
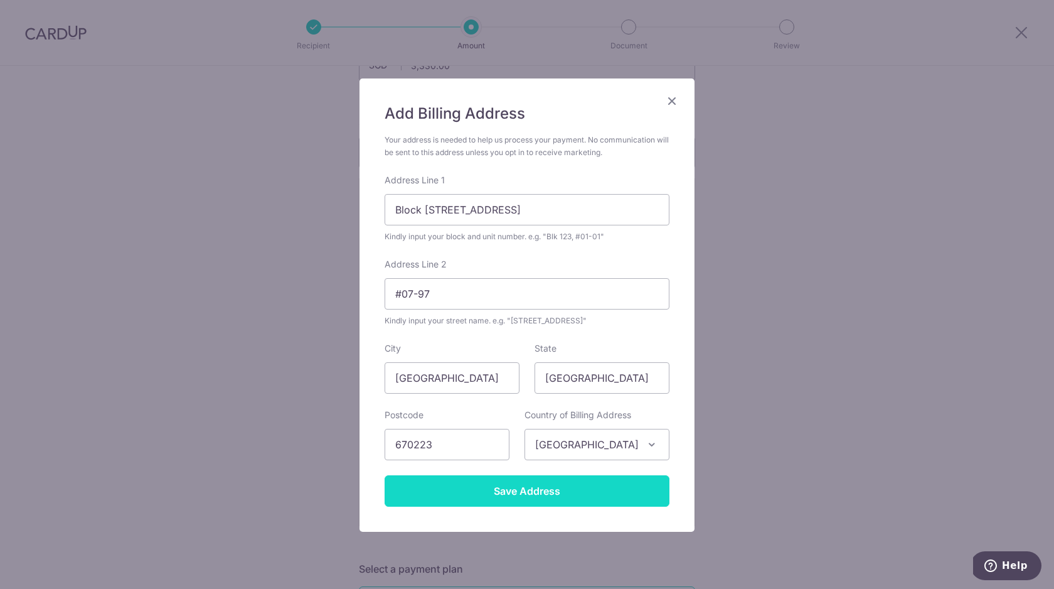
click at [538, 486] on input "Save Address" at bounding box center [527, 490] width 285 height 31
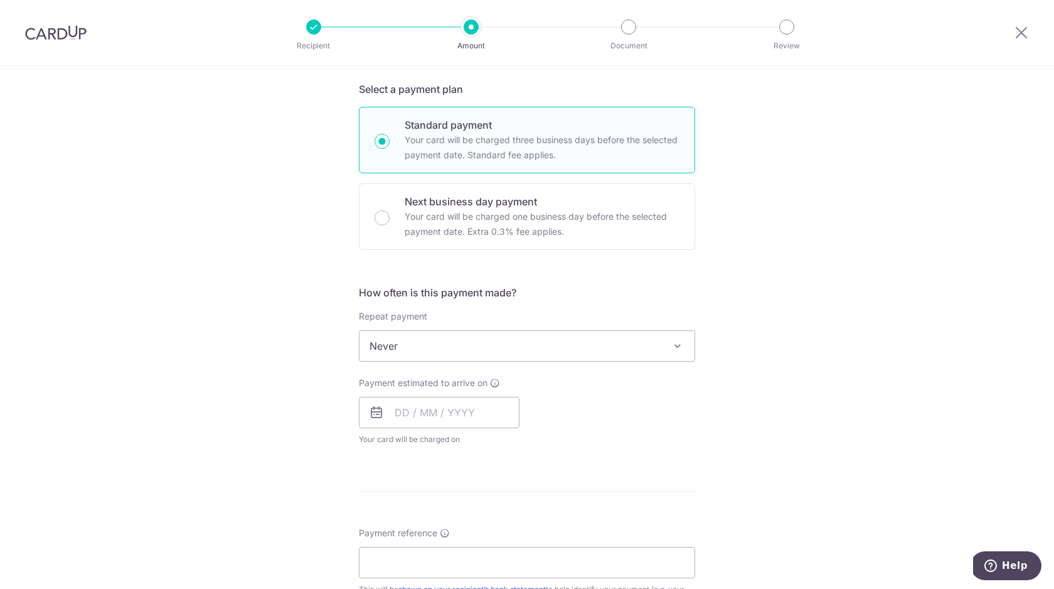
scroll to position [603, 0]
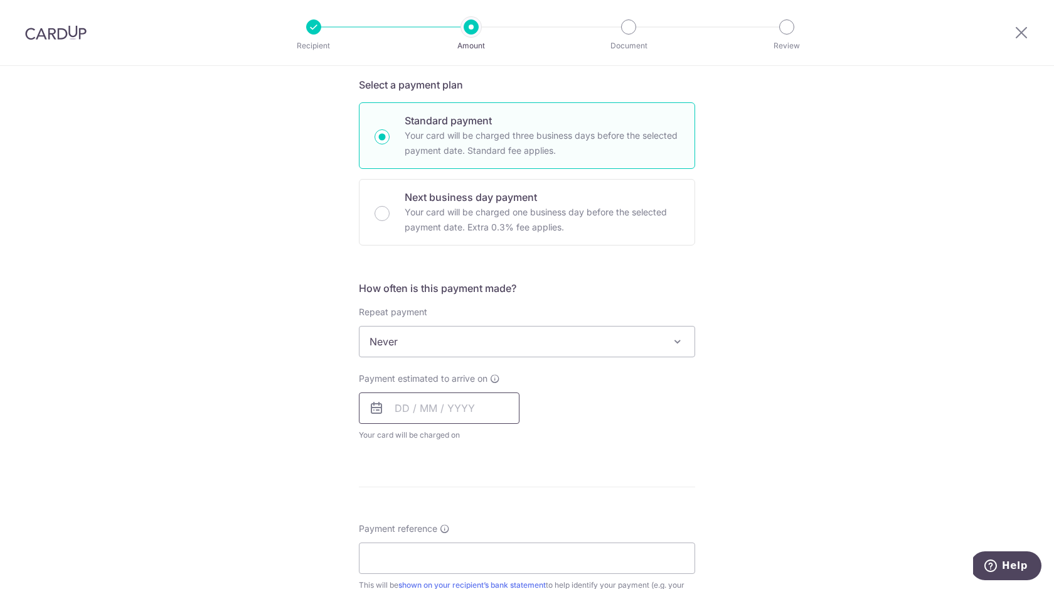
click at [456, 412] on input "text" at bounding box center [439, 407] width 161 height 31
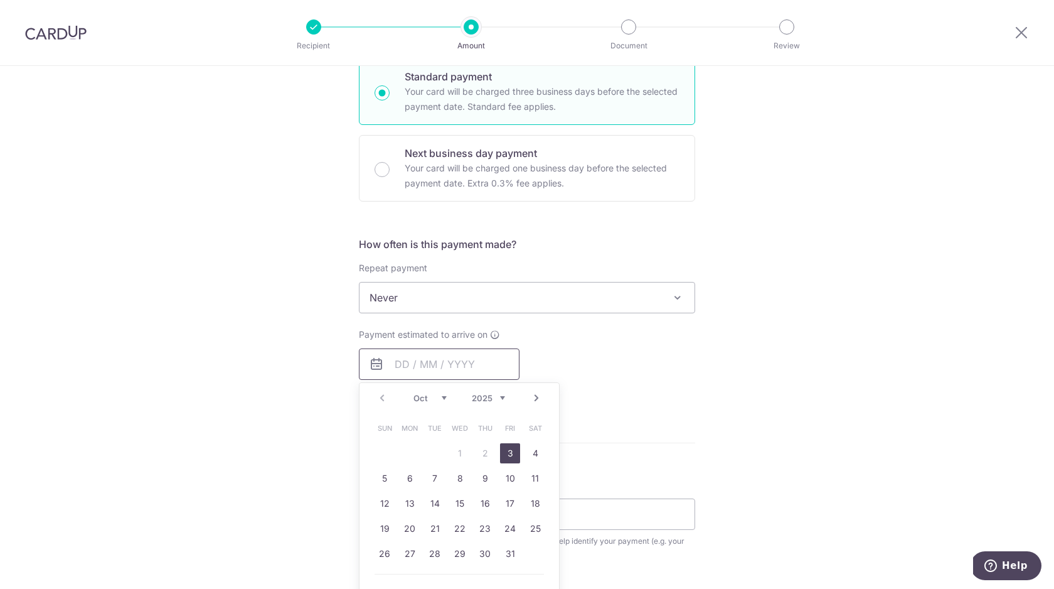
scroll to position [652, 0]
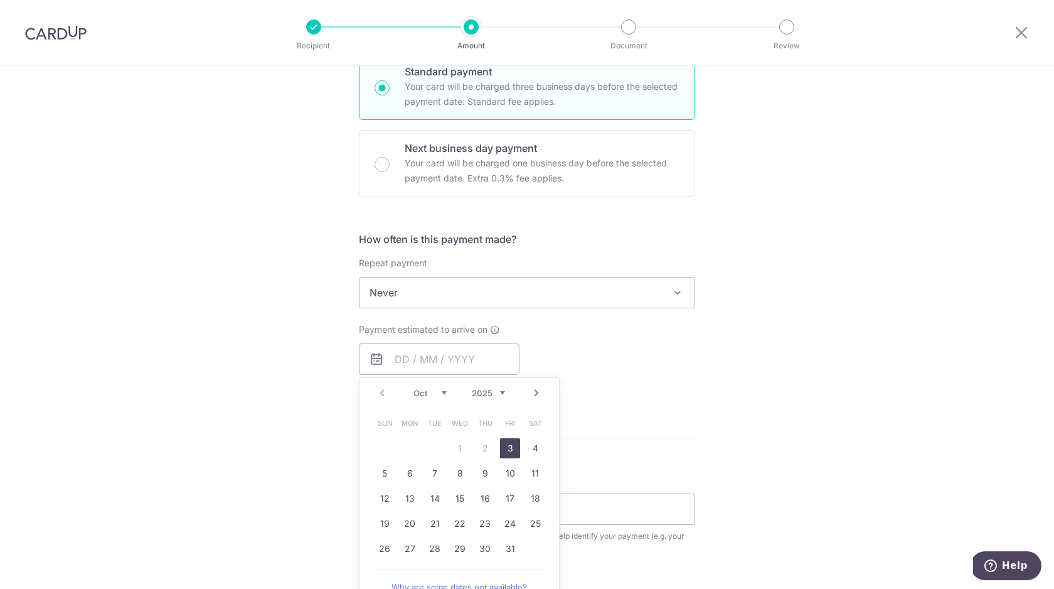
click at [509, 447] on link "3" at bounding box center [510, 448] width 20 height 20
type input "[DATE]"
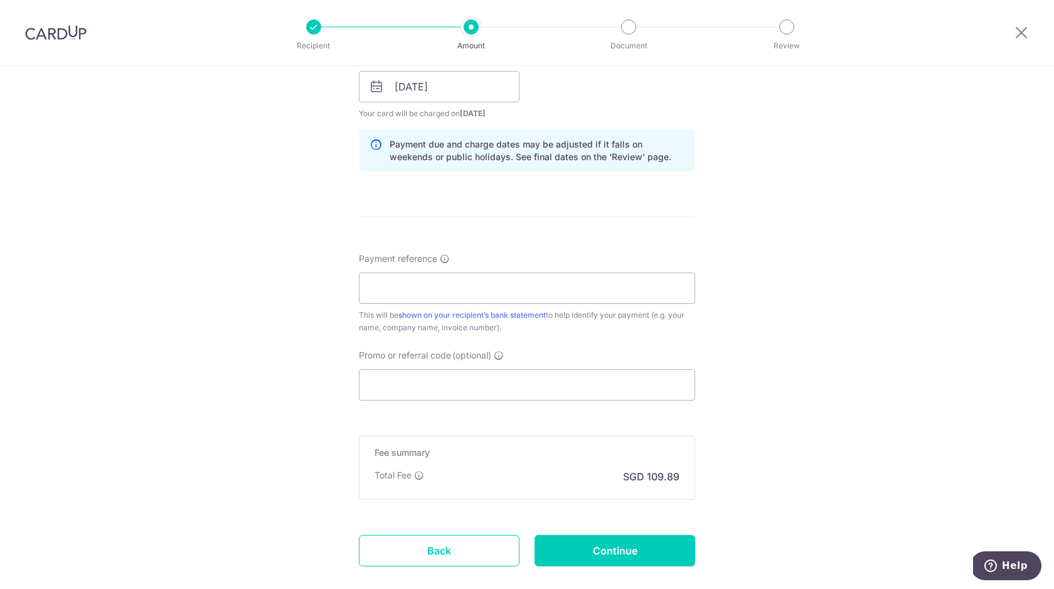
scroll to position [928, 0]
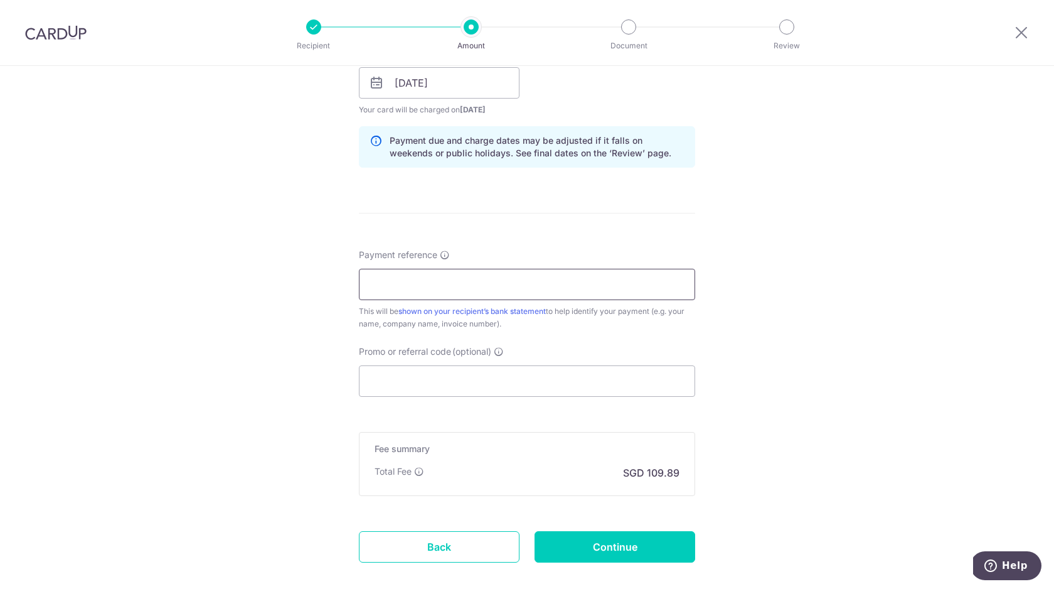
click at [510, 276] on input "Payment reference" at bounding box center [527, 284] width 336 height 31
click at [472, 294] on input "Payment reference" at bounding box center [527, 284] width 336 height 31
paste input "INV230793"
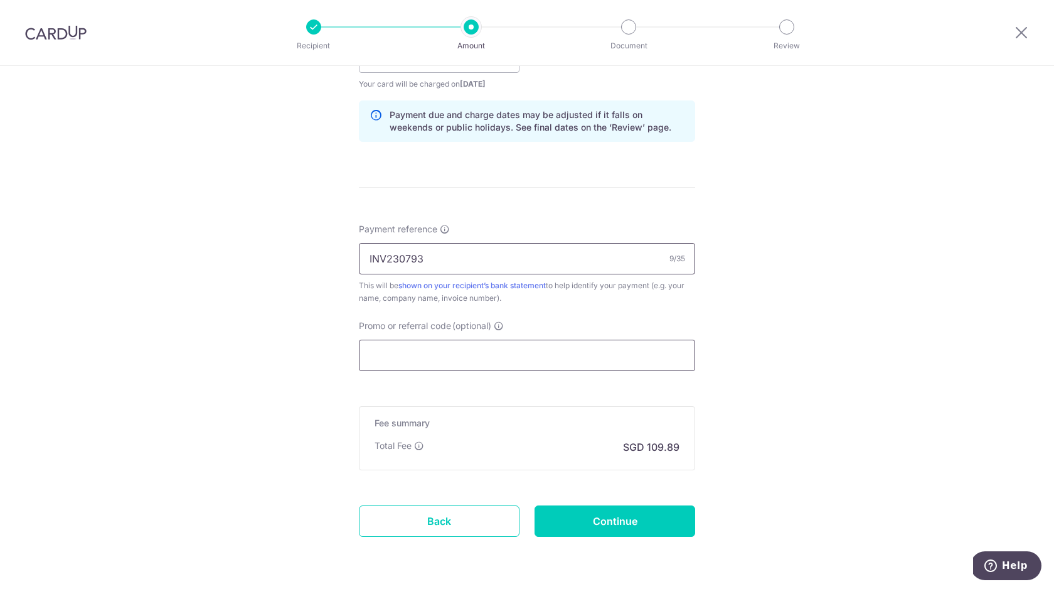
scroll to position [955, 0]
type input "INV230793"
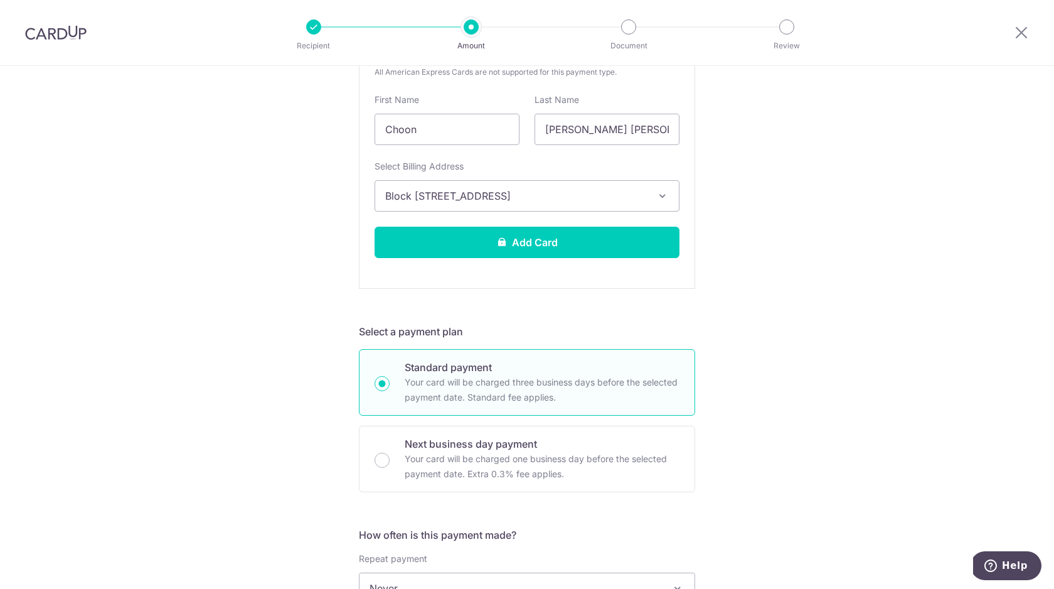
scroll to position [338, 0]
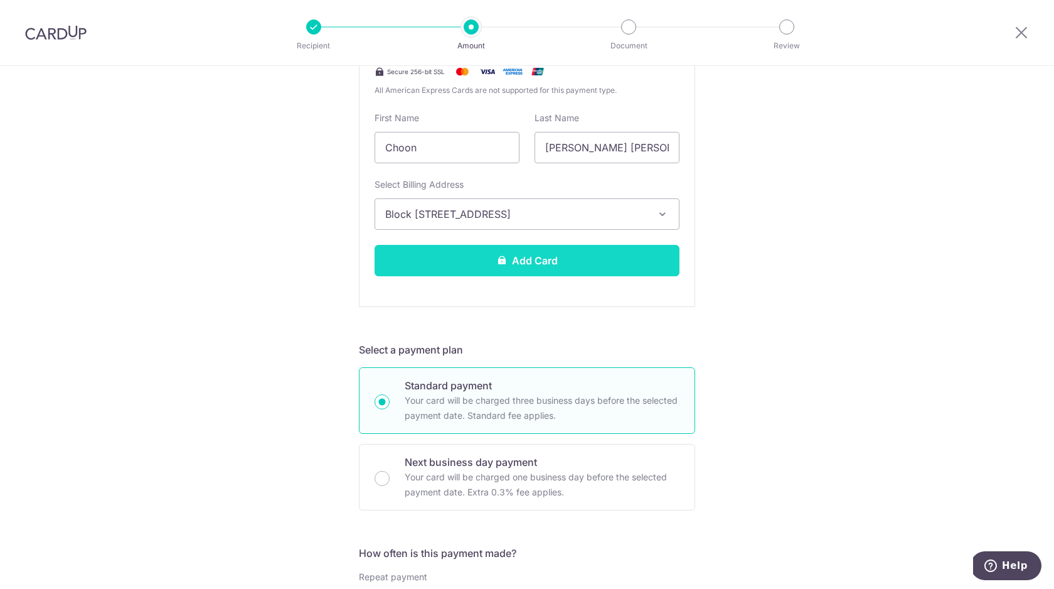
click at [567, 259] on button "Add Card" at bounding box center [527, 260] width 305 height 31
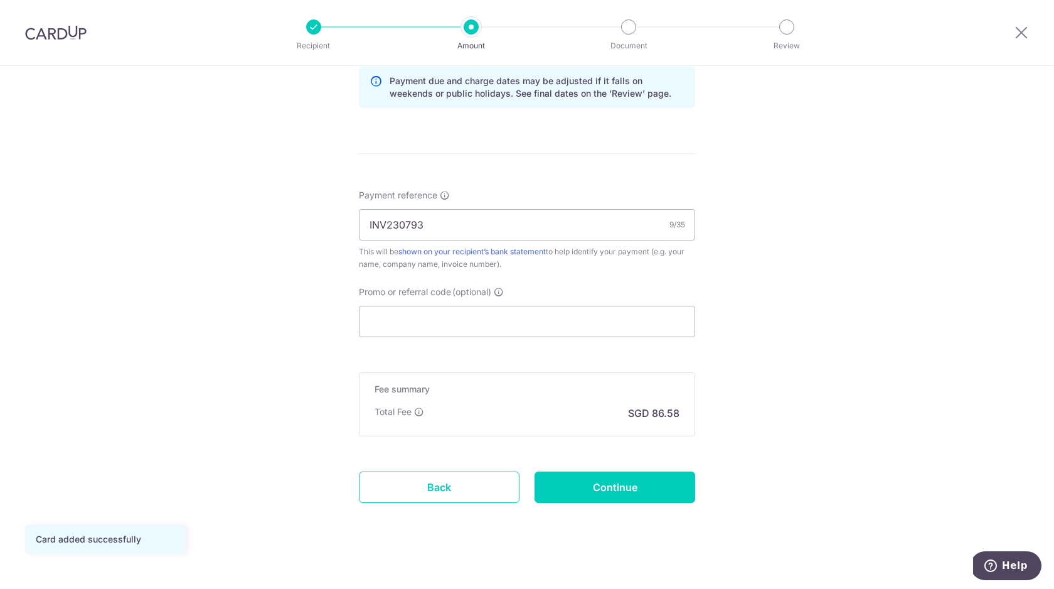
scroll to position [664, 0]
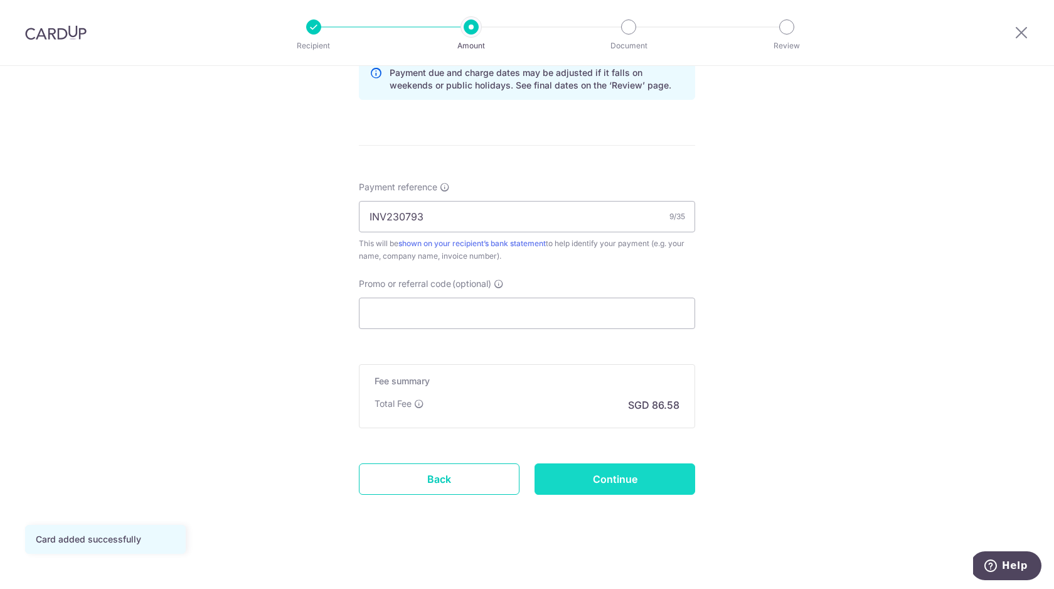
click at [648, 468] on input "Continue" at bounding box center [615, 478] width 161 height 31
type input "Create Schedule"
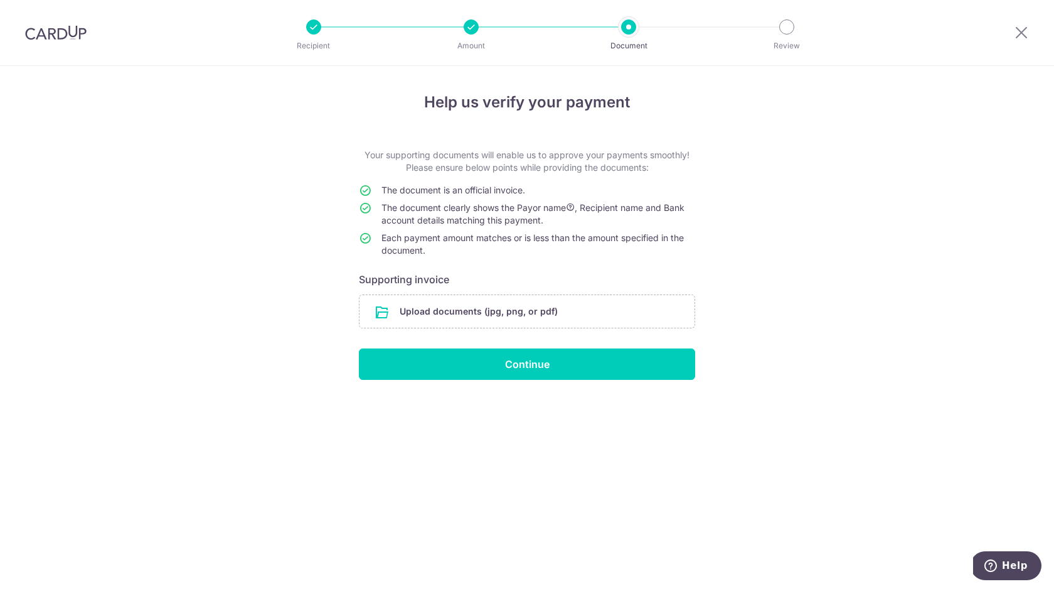
click at [624, 28] on div at bounding box center [628, 26] width 15 height 15
click at [483, 311] on input "file" at bounding box center [527, 311] width 335 height 33
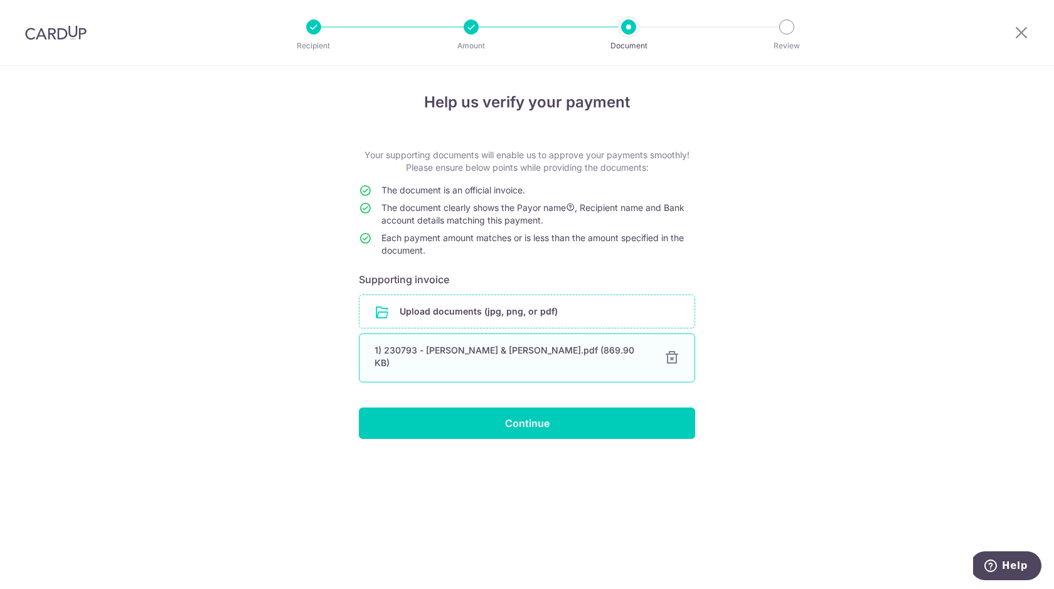
click at [671, 351] on div at bounding box center [672, 357] width 15 height 15
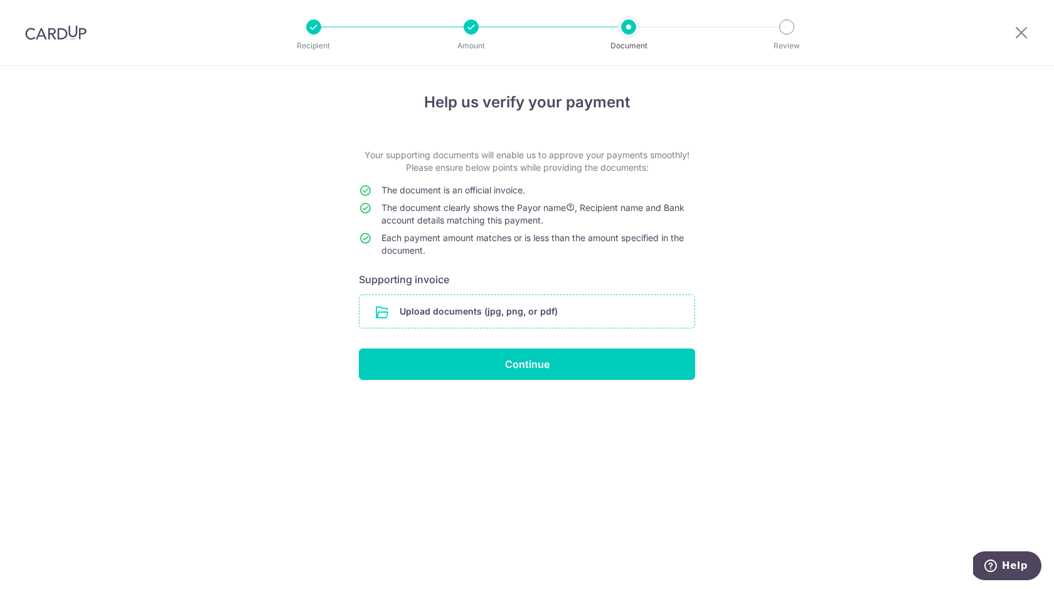
click at [498, 308] on input "file" at bounding box center [527, 311] width 335 height 33
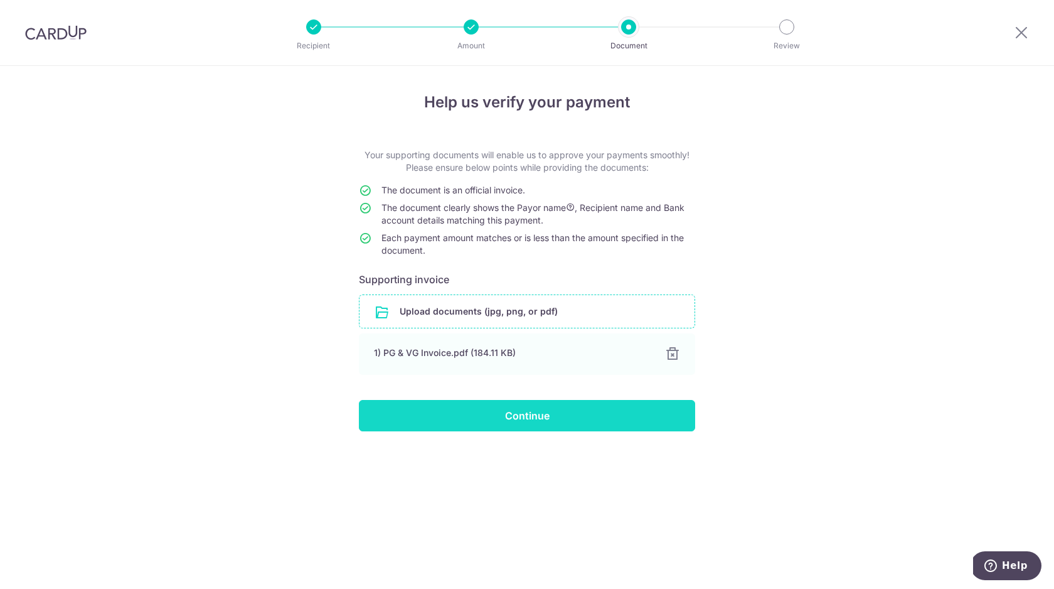
click at [560, 419] on input "Continue" at bounding box center [527, 415] width 336 height 31
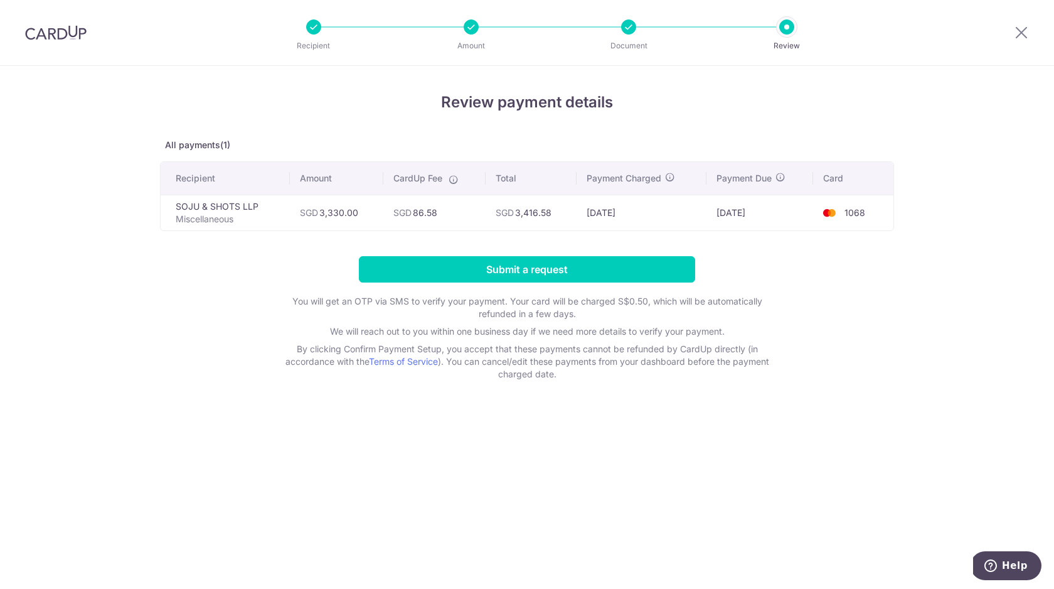
drag, startPoint x: 333, startPoint y: 215, endPoint x: 497, endPoint y: 223, distance: 164.0
click at [497, 223] on tr "SOJU & SHOTS LLP Miscellaneous SGD 3,330.00 SGD 86.58 SGD 3,416.58 [DATE] [DATE…" at bounding box center [527, 213] width 733 height 36
click at [301, 252] on div "Review payment details All payments(1) Recipient Amount CardUp Fee Total Paymen…" at bounding box center [527, 235] width 734 height 289
click at [594, 271] on input "Submit a request" at bounding box center [527, 269] width 336 height 26
